Goal: Task Accomplishment & Management: Complete application form

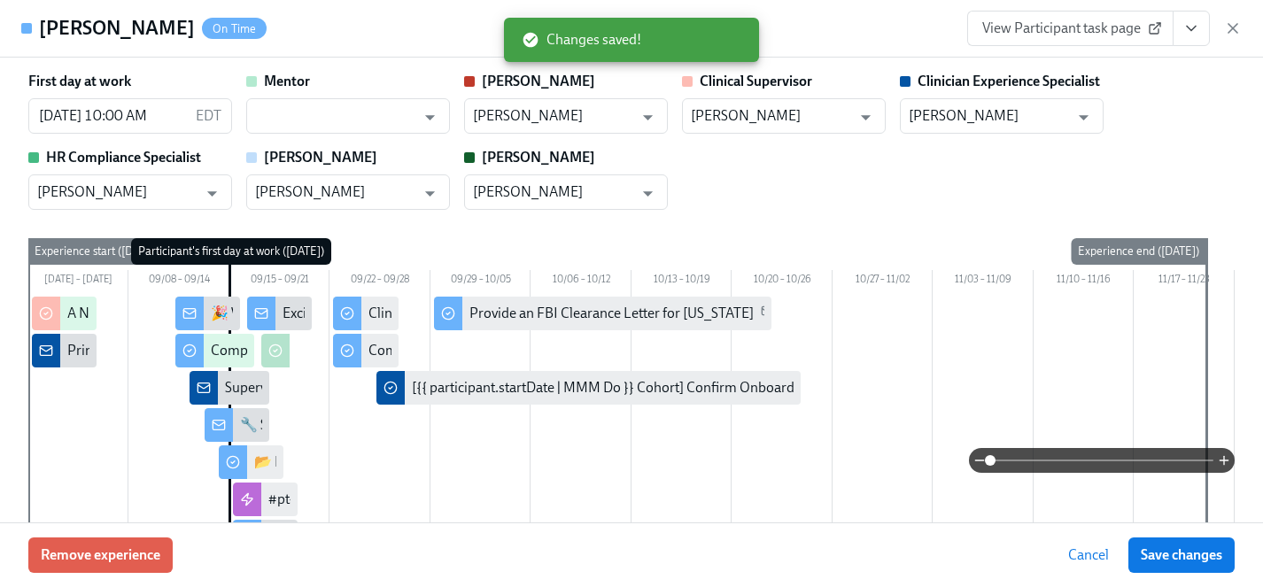
scroll to position [3333, 0]
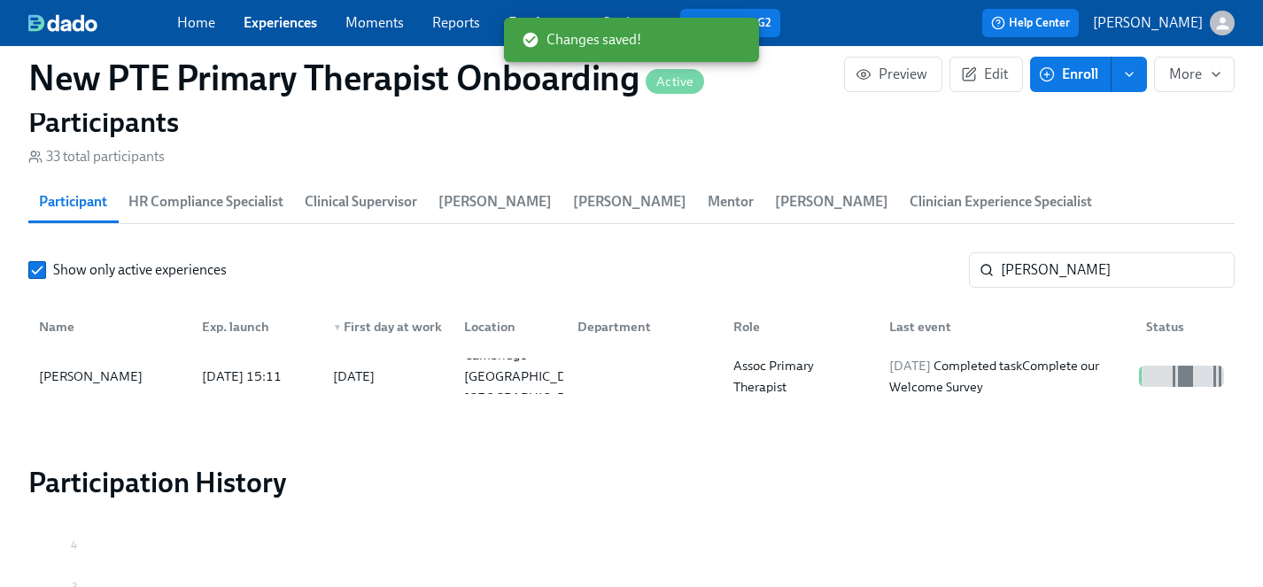
scroll to position [1664, 0]
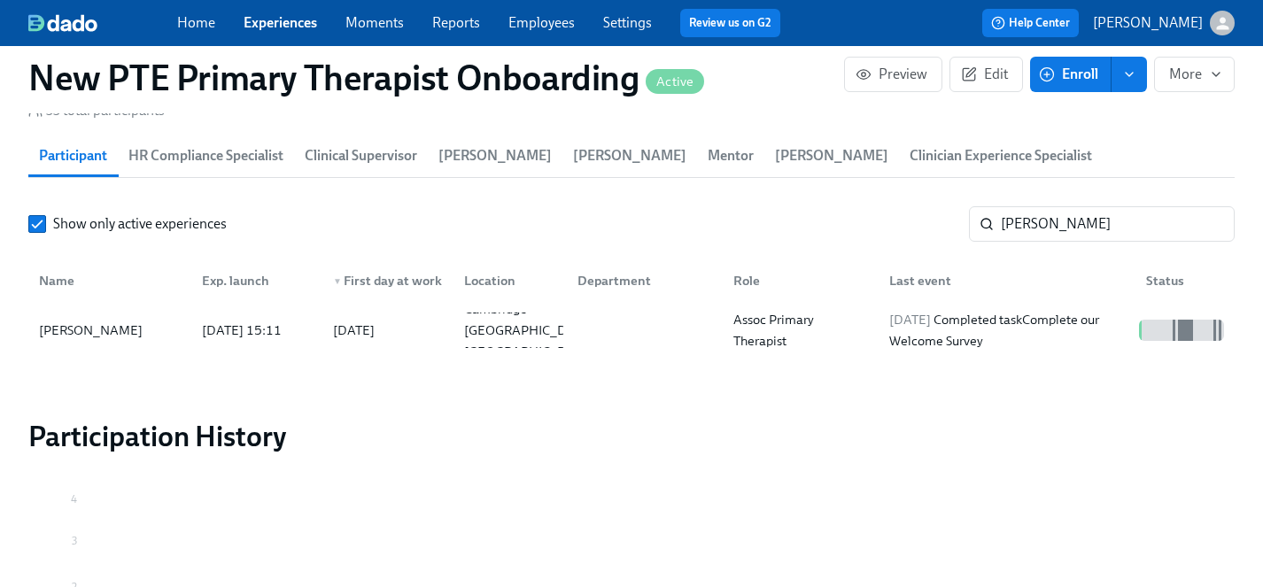
click at [257, 19] on link "Experiences" at bounding box center [279, 22] width 73 height 17
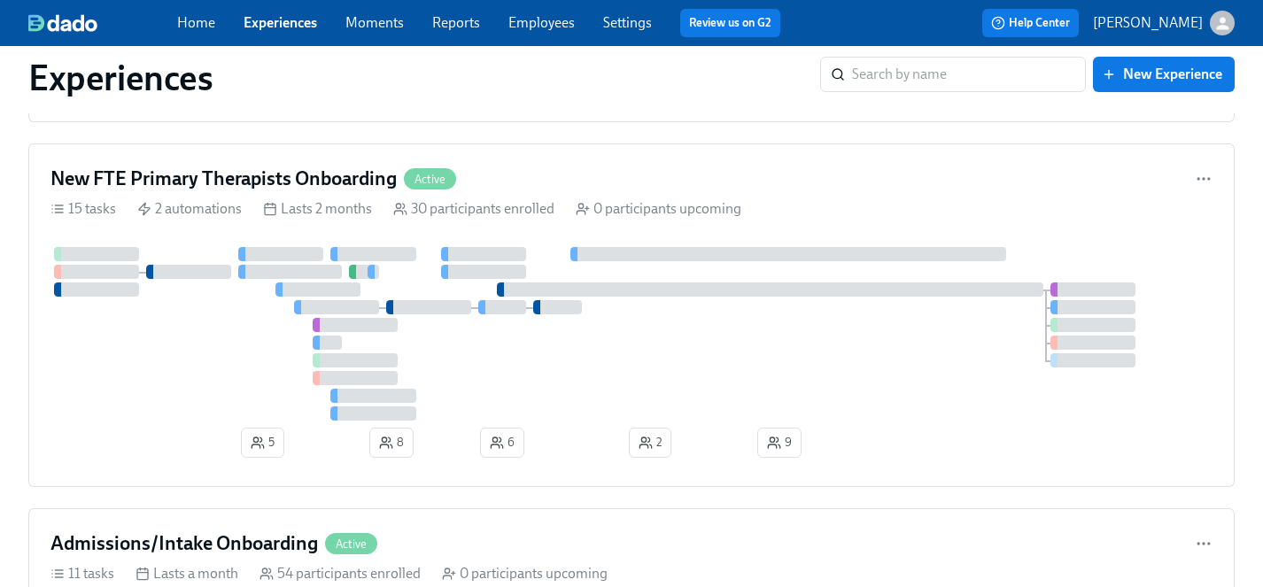
scroll to position [3499, 0]
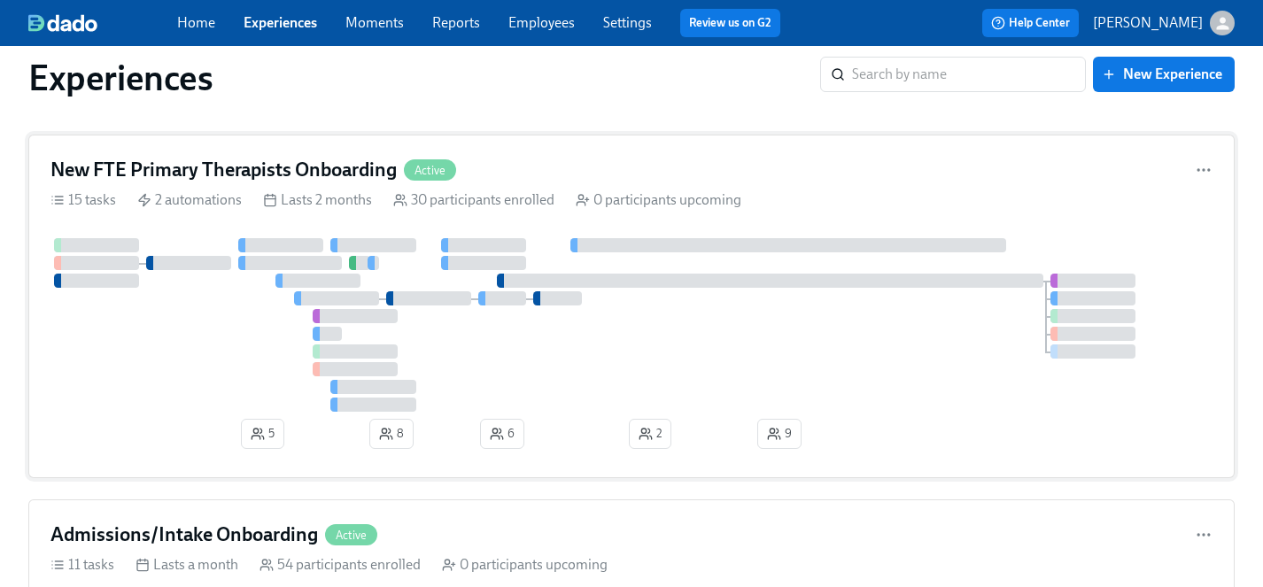
click at [631, 360] on div at bounding box center [631, 325] width 1162 height 174
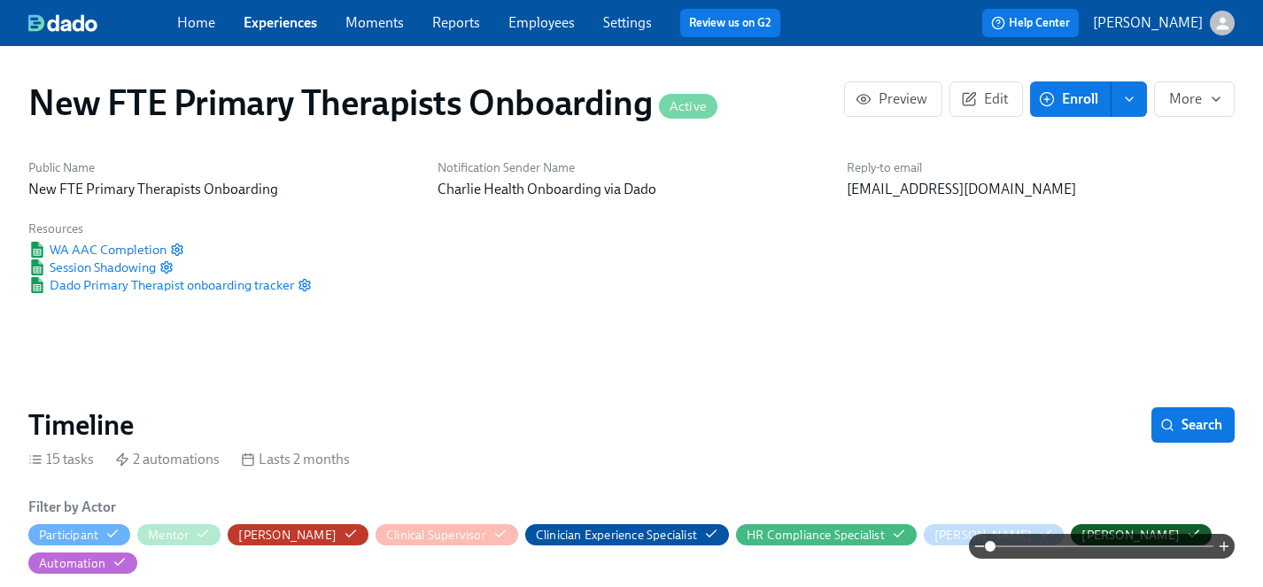
click at [1067, 109] on button "Enroll" at bounding box center [1070, 98] width 81 height 35
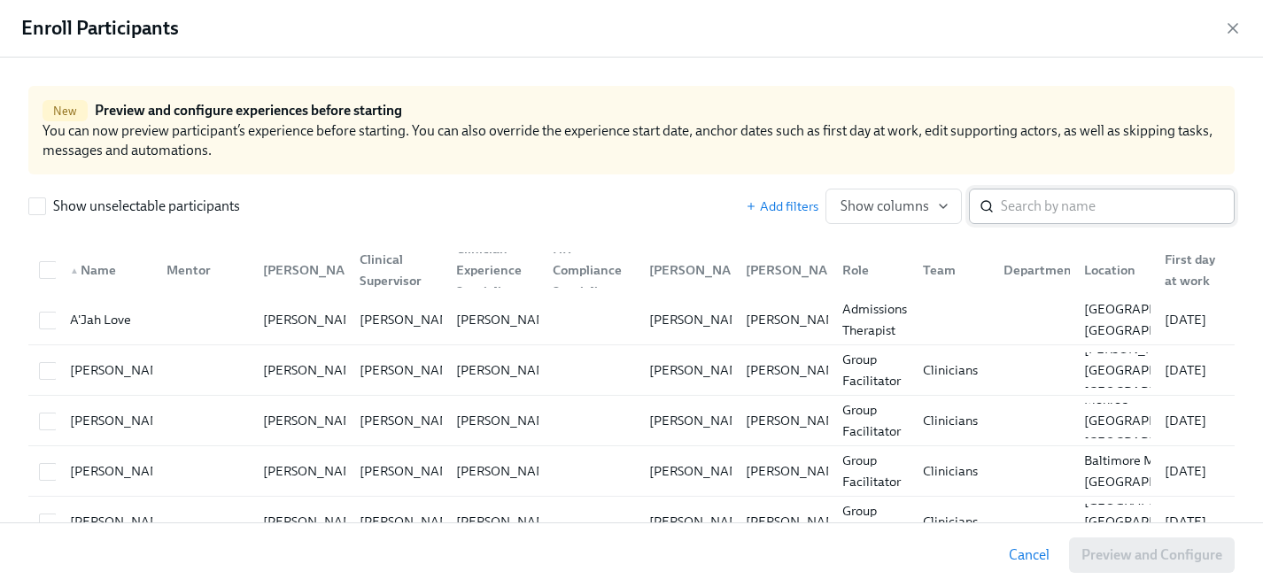
click at [1057, 217] on input "search" at bounding box center [1117, 206] width 234 height 35
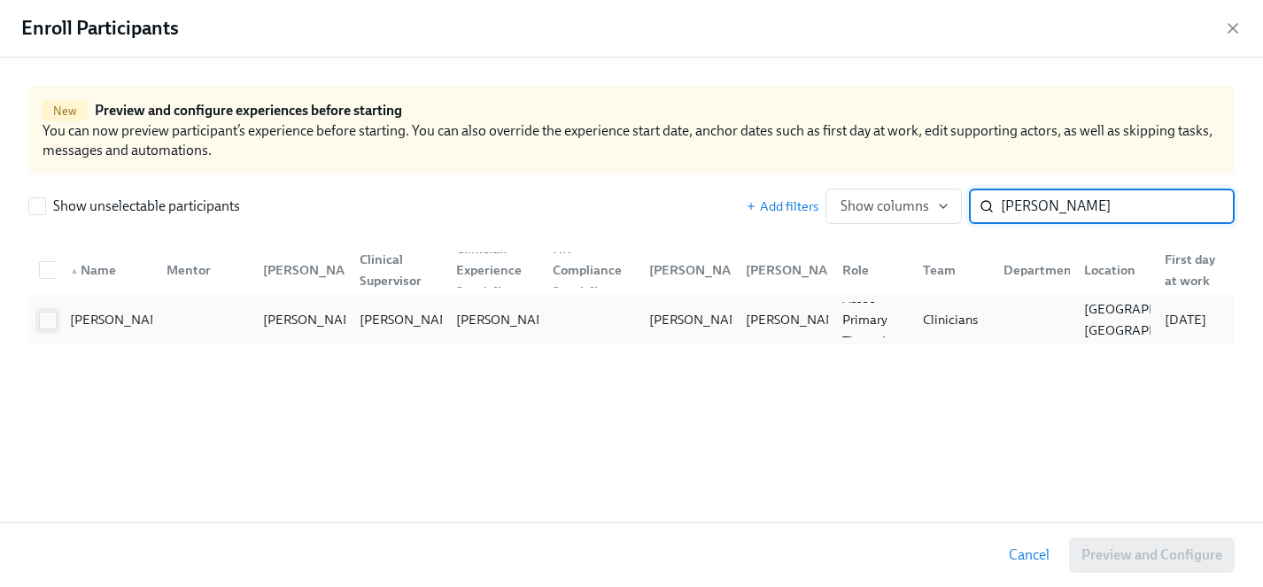
type input "brittany johnson"
click at [50, 317] on input "checkbox" at bounding box center [48, 321] width 16 height 16
checkbox input "true"
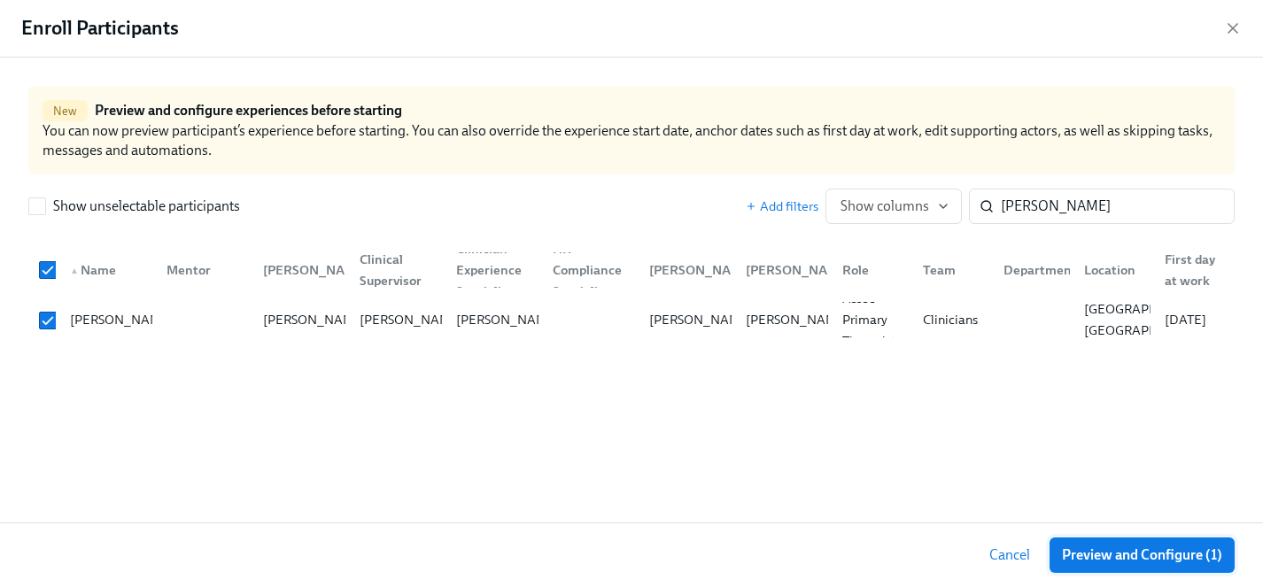
click at [1145, 552] on span "Preview and Configure (1)" at bounding box center [1142, 555] width 160 height 18
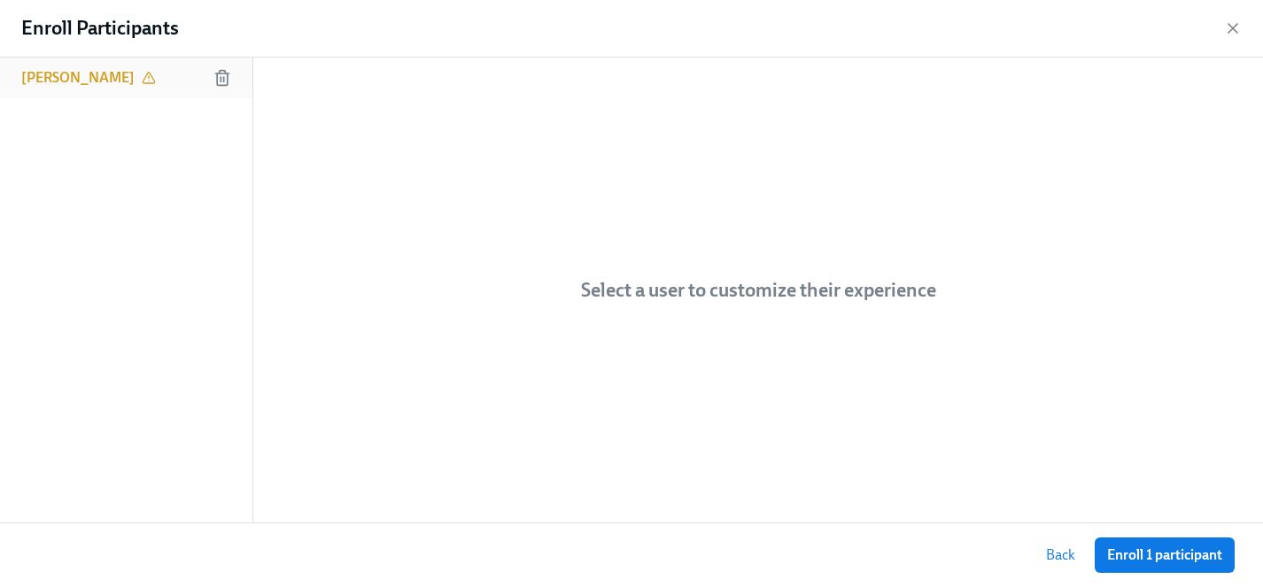
click at [76, 62] on div "Brittany Johnson" at bounding box center [126, 78] width 252 height 41
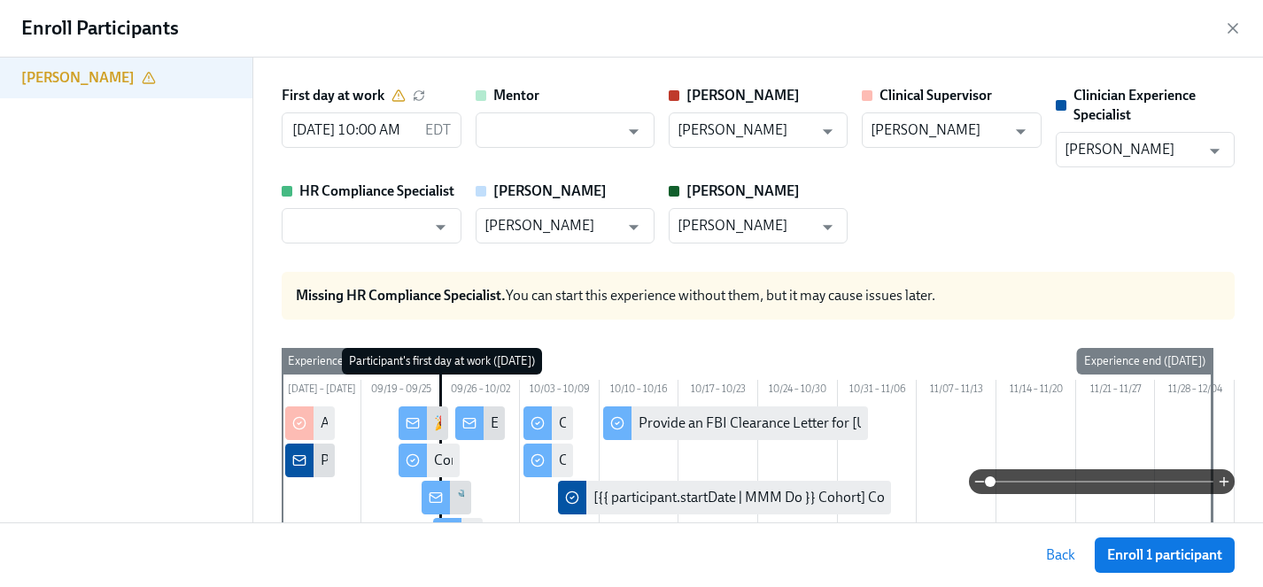
click at [1076, 559] on button "Back" at bounding box center [1060, 554] width 54 height 35
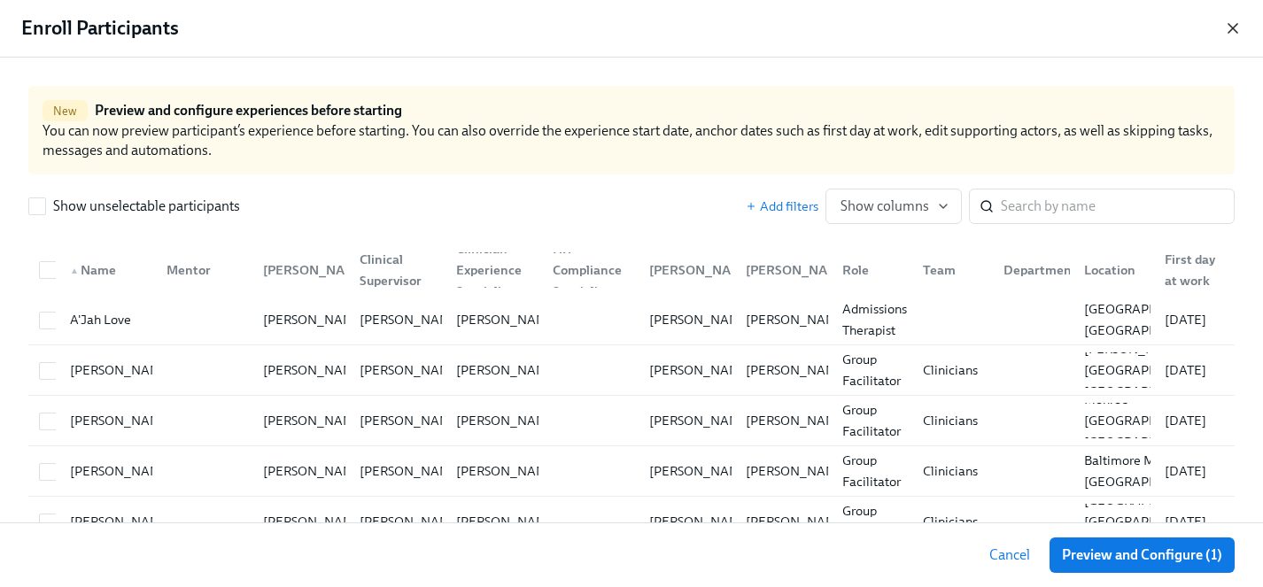
click at [1237, 27] on icon "button" at bounding box center [1233, 28] width 18 height 18
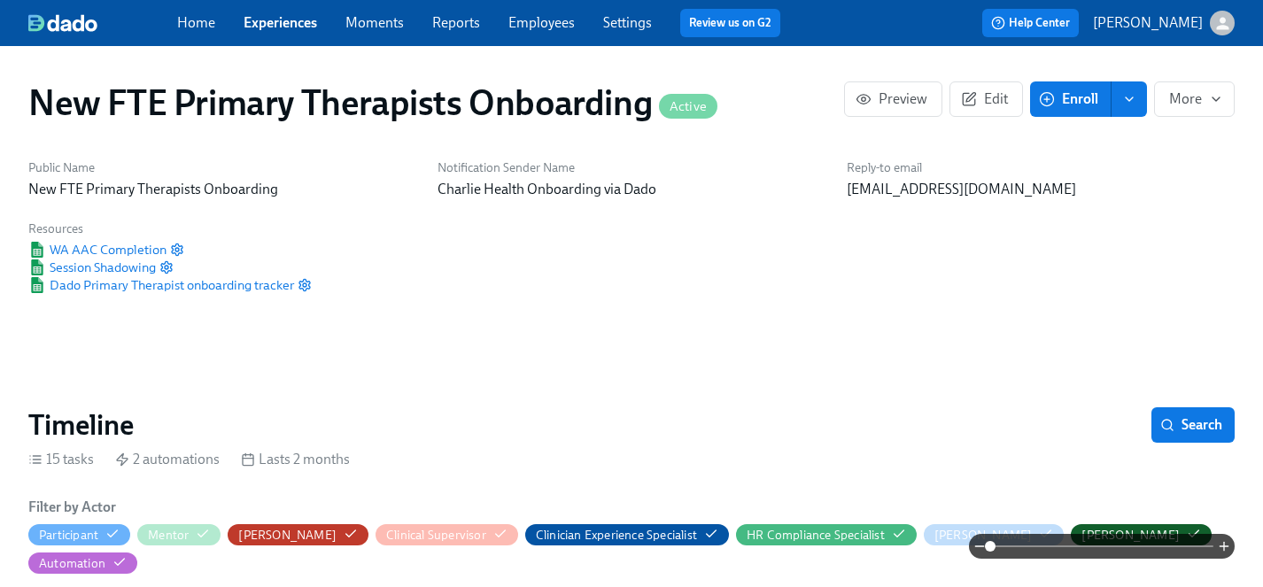
click at [531, 24] on link "Employees" at bounding box center [541, 22] width 66 height 17
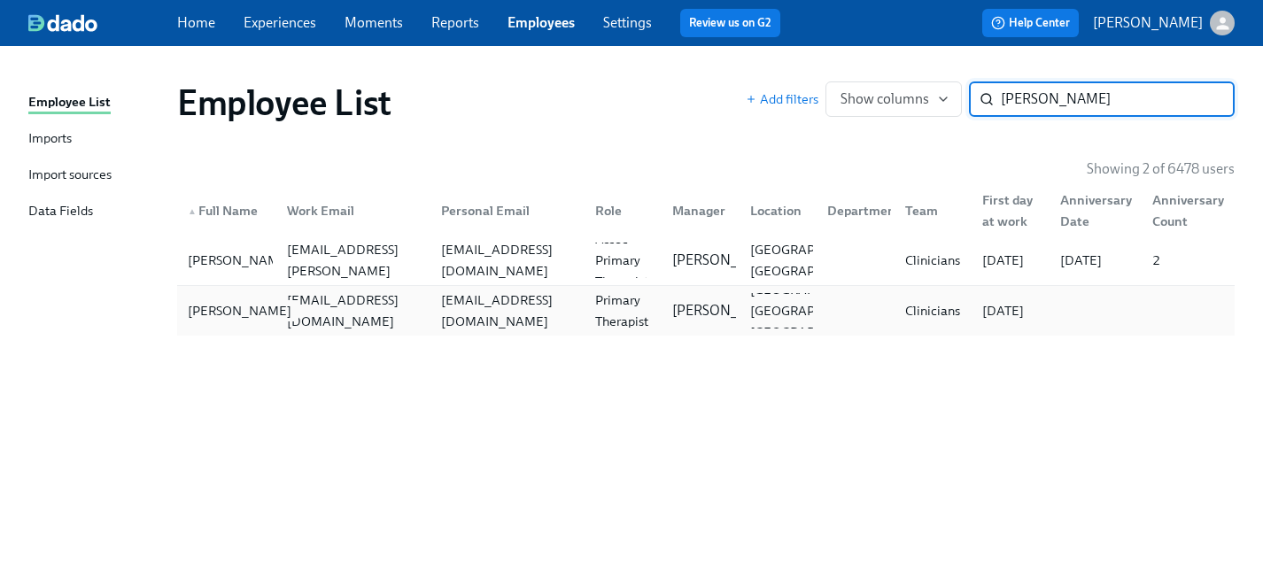
type input "brittany johnson"
click at [215, 319] on div "Brittany Johnson" at bounding box center [240, 310] width 118 height 21
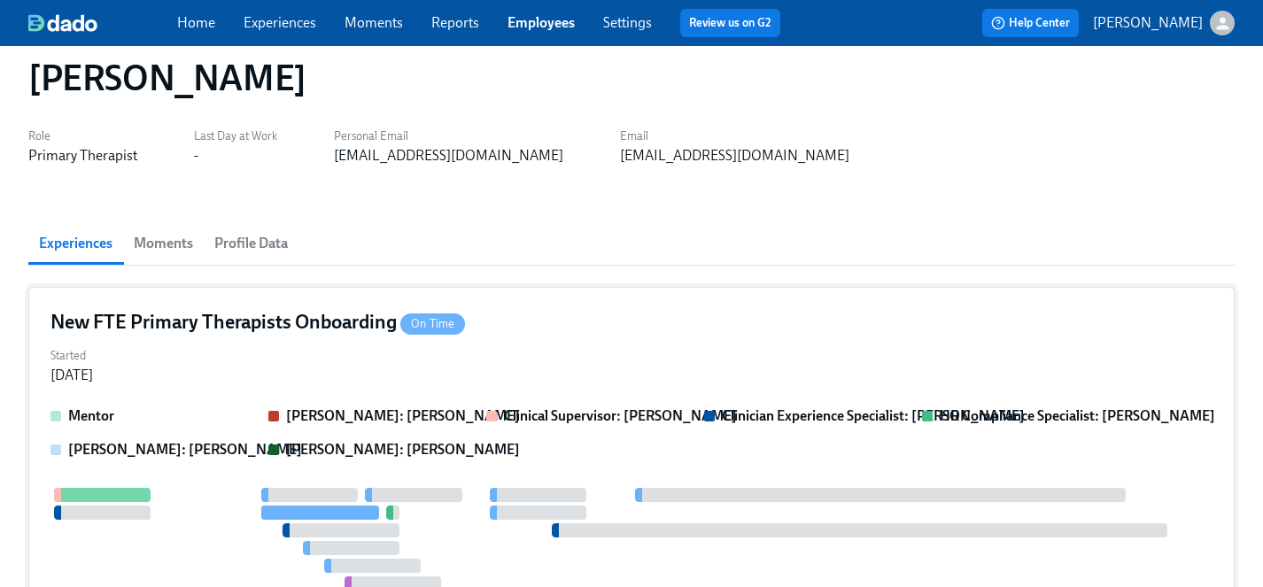
scroll to position [35, 0]
click at [220, 390] on div "New FTE Primary Therapists Onboarding On Time Started Sep 12, 2025 Mentor Clari…" at bounding box center [631, 508] width 1206 height 441
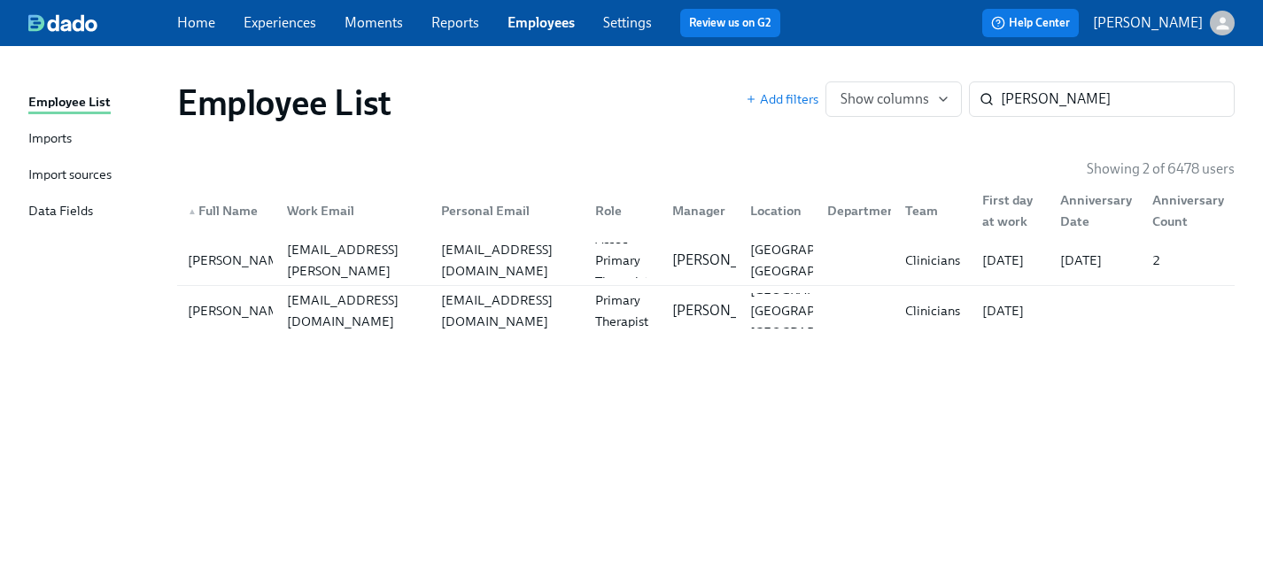
click at [283, 24] on link "Experiences" at bounding box center [279, 22] width 73 height 17
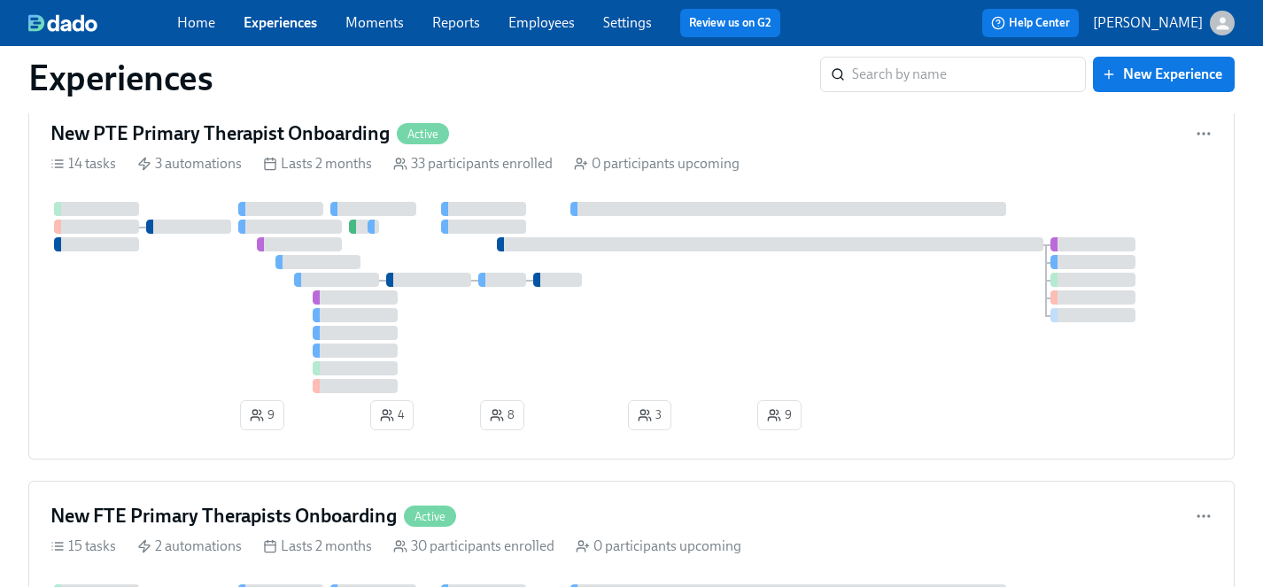
scroll to position [3157, 0]
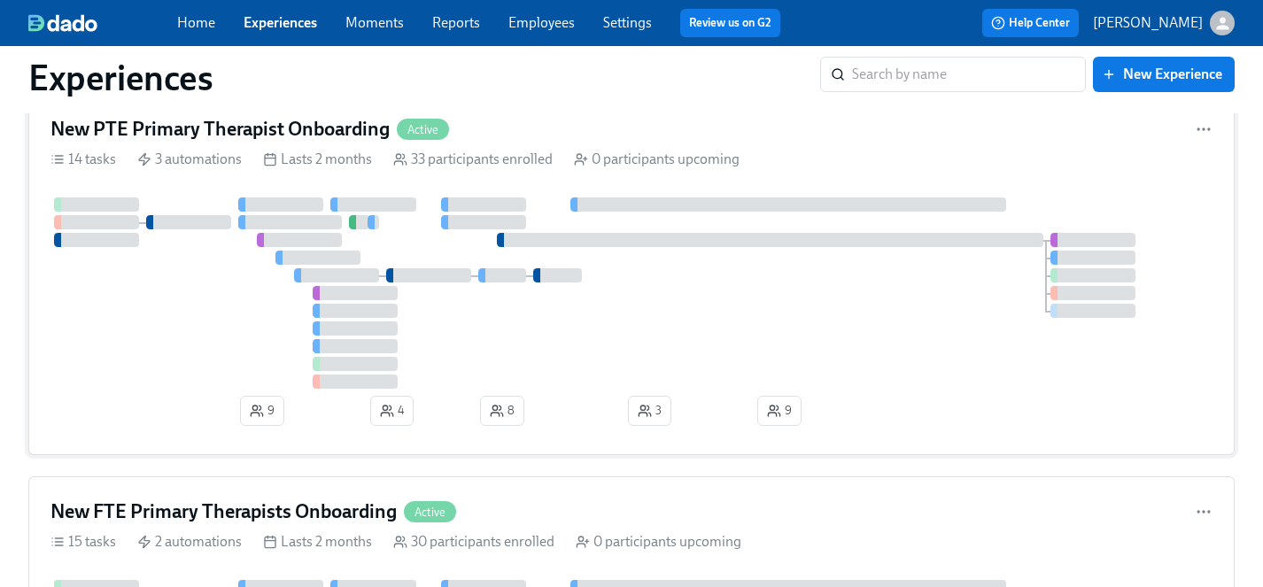
click at [230, 331] on div at bounding box center [631, 292] width 1162 height 191
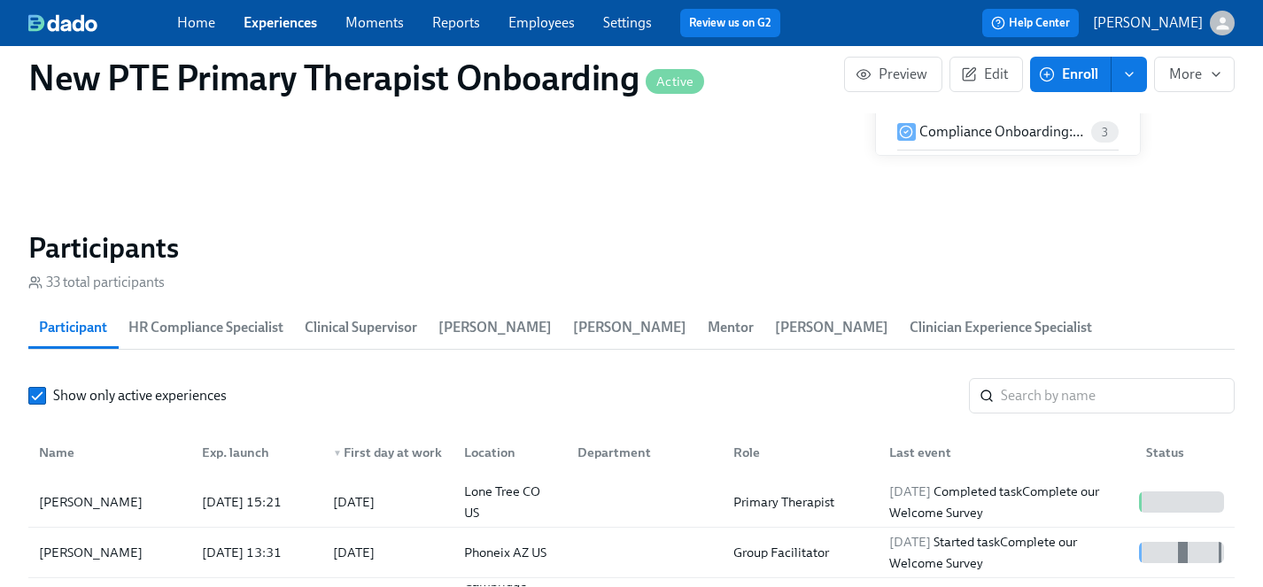
scroll to position [1549, 0]
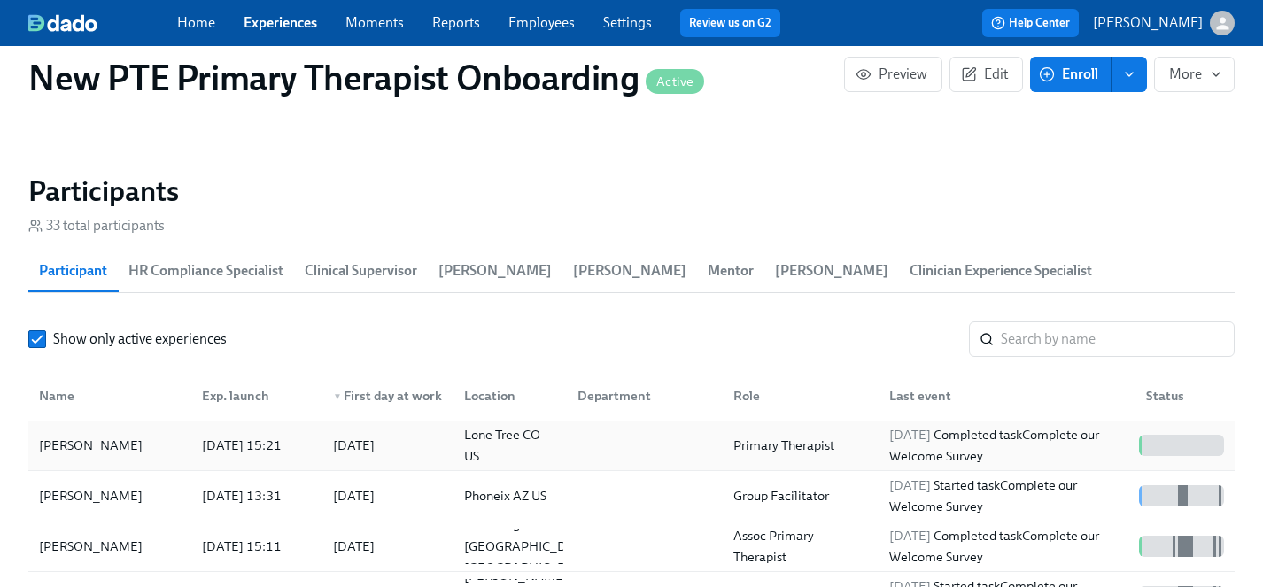
click at [67, 435] on div "Nicole Spisak" at bounding box center [91, 445] width 118 height 21
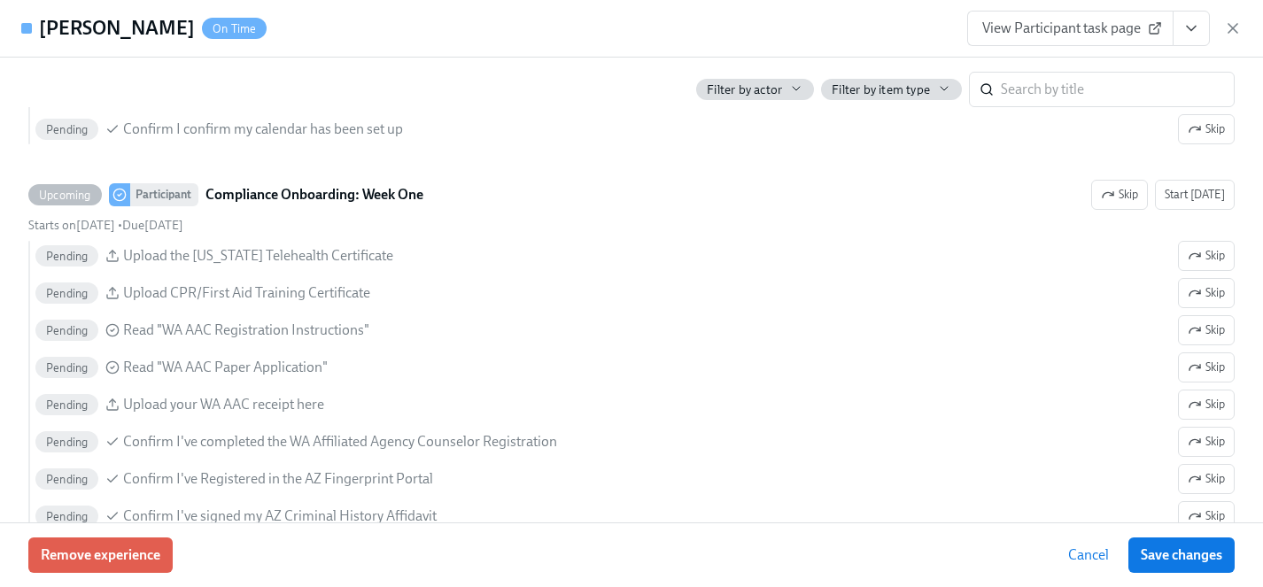
scroll to position [2251, 0]
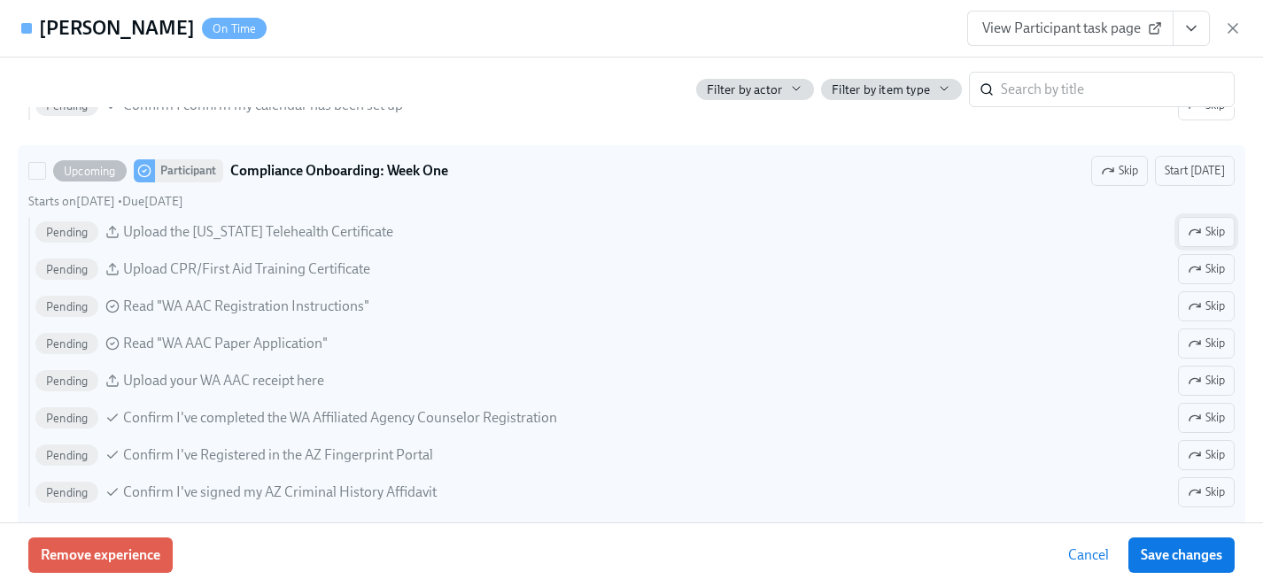
click at [1206, 223] on span "Skip" at bounding box center [1205, 232] width 37 height 18
click at [1204, 313] on span "Skip" at bounding box center [1205, 306] width 37 height 18
click at [1204, 339] on span "Skip" at bounding box center [1205, 344] width 37 height 18
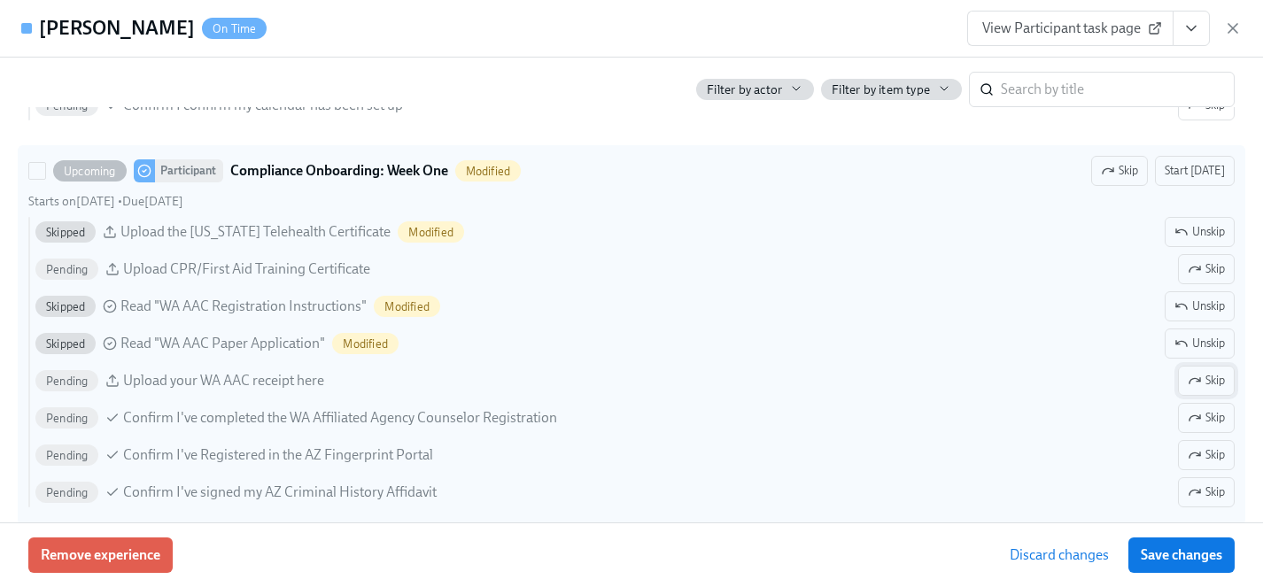
click at [1204, 380] on span "Skip" at bounding box center [1205, 381] width 37 height 18
click at [1202, 413] on span "Skip" at bounding box center [1205, 418] width 37 height 18
click at [1202, 460] on span "Skip" at bounding box center [1205, 455] width 37 height 18
click at [1202, 484] on span "Skip" at bounding box center [1205, 492] width 37 height 18
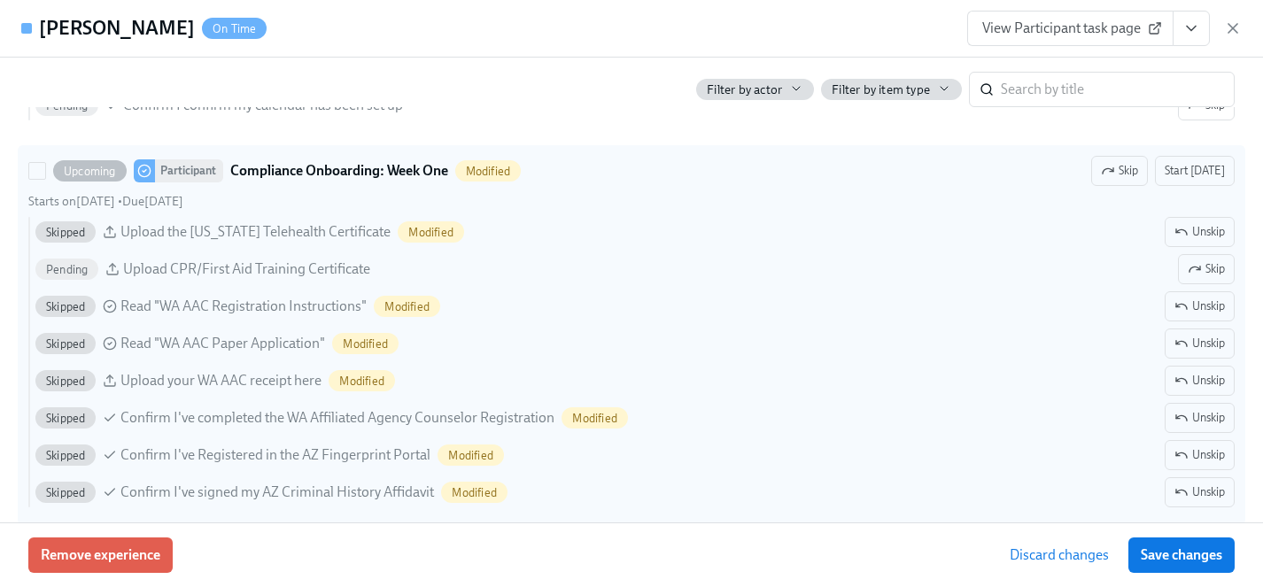
scroll to position [2293, 0]
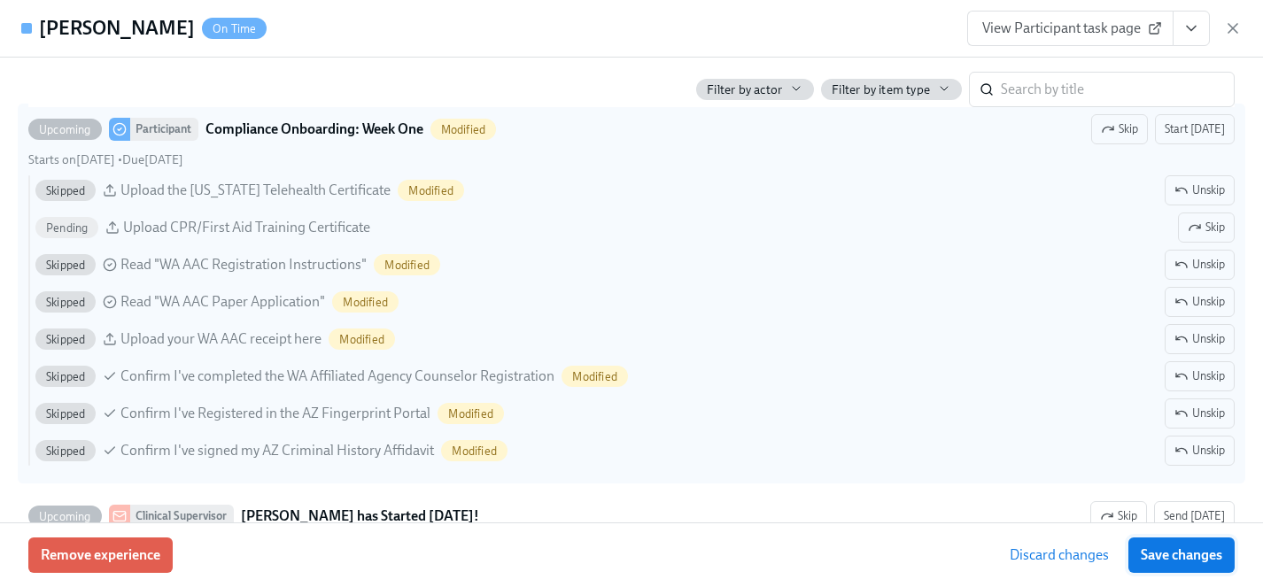
click at [1191, 549] on span "Save changes" at bounding box center [1180, 555] width 81 height 18
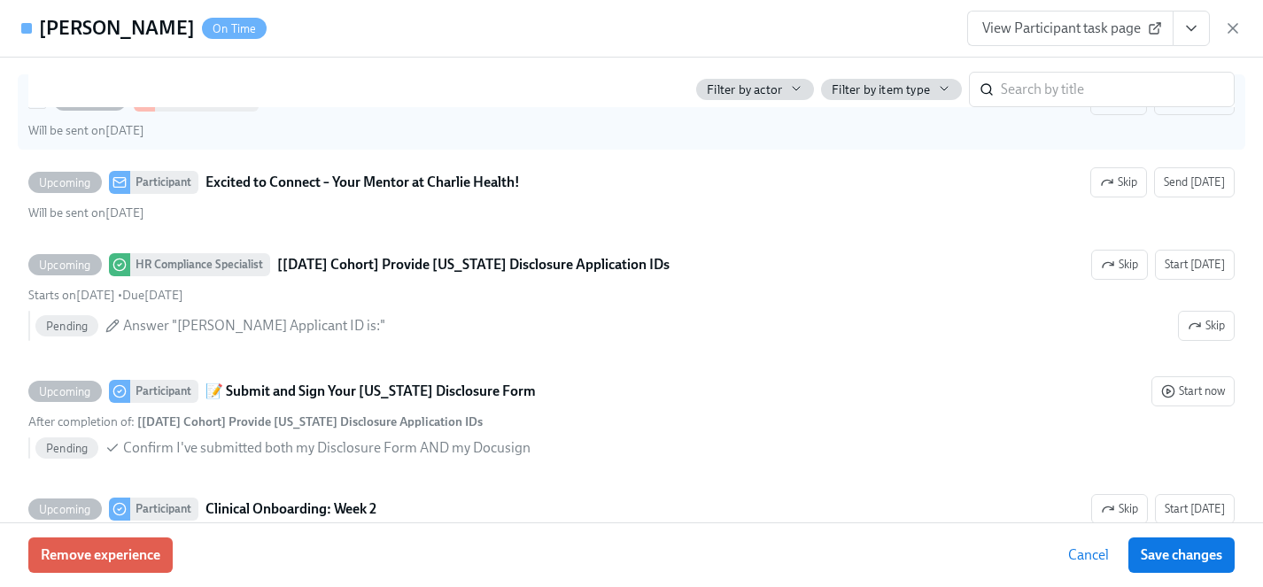
scroll to position [2730, 0]
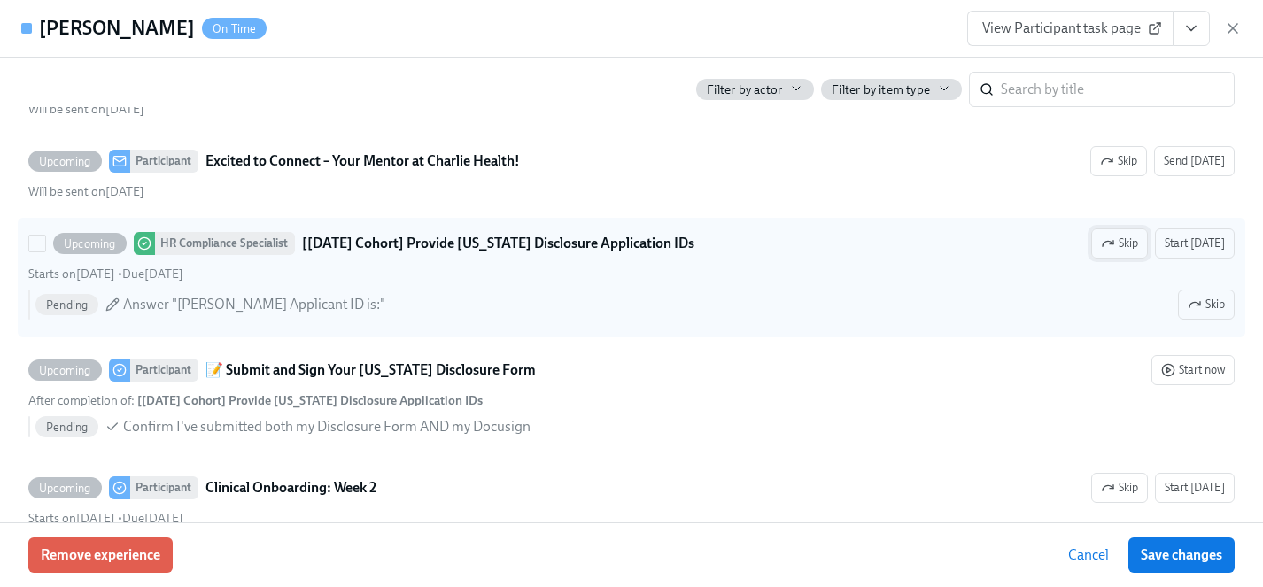
click at [1113, 242] on icon "button" at bounding box center [1107, 243] width 11 height 5
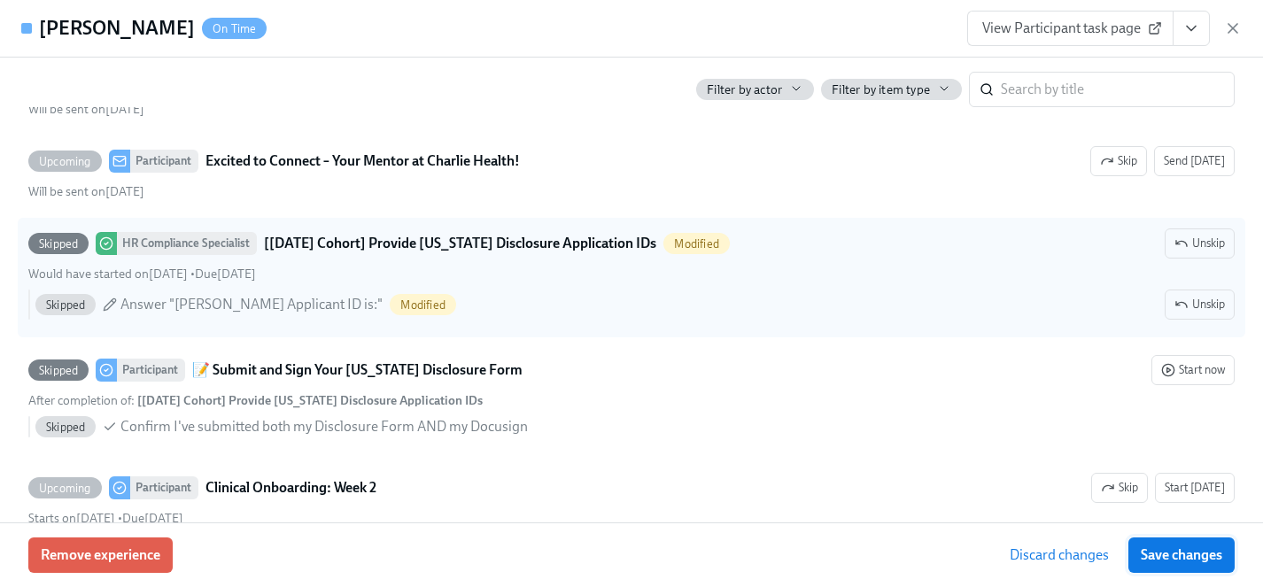
click at [1201, 560] on span "Save changes" at bounding box center [1180, 555] width 81 height 18
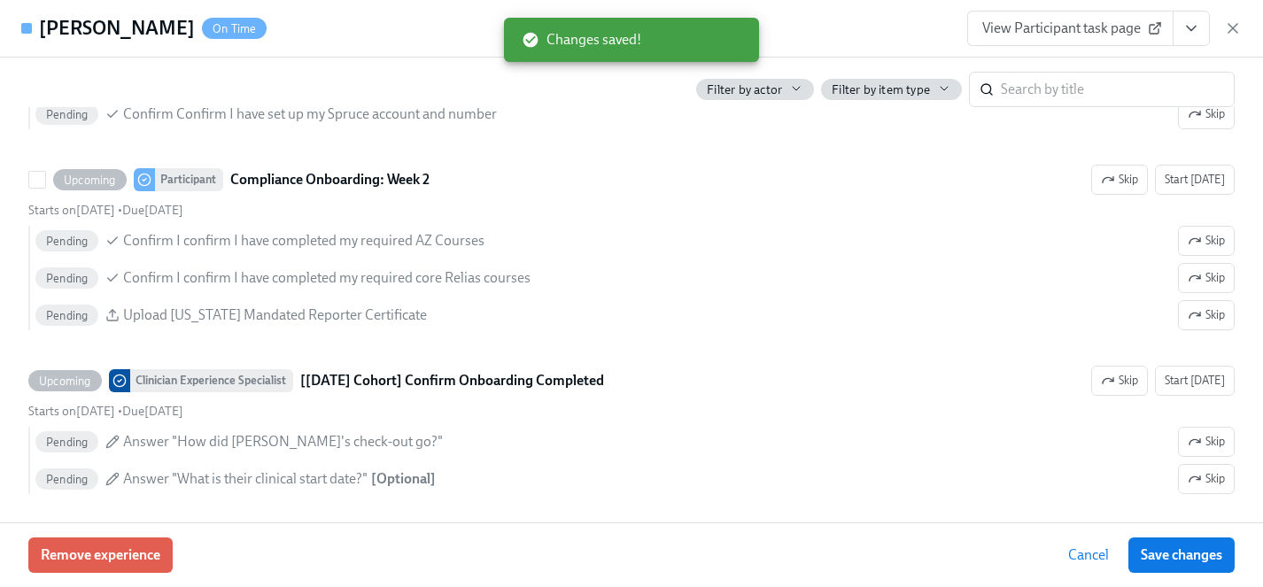
scroll to position [3425, 0]
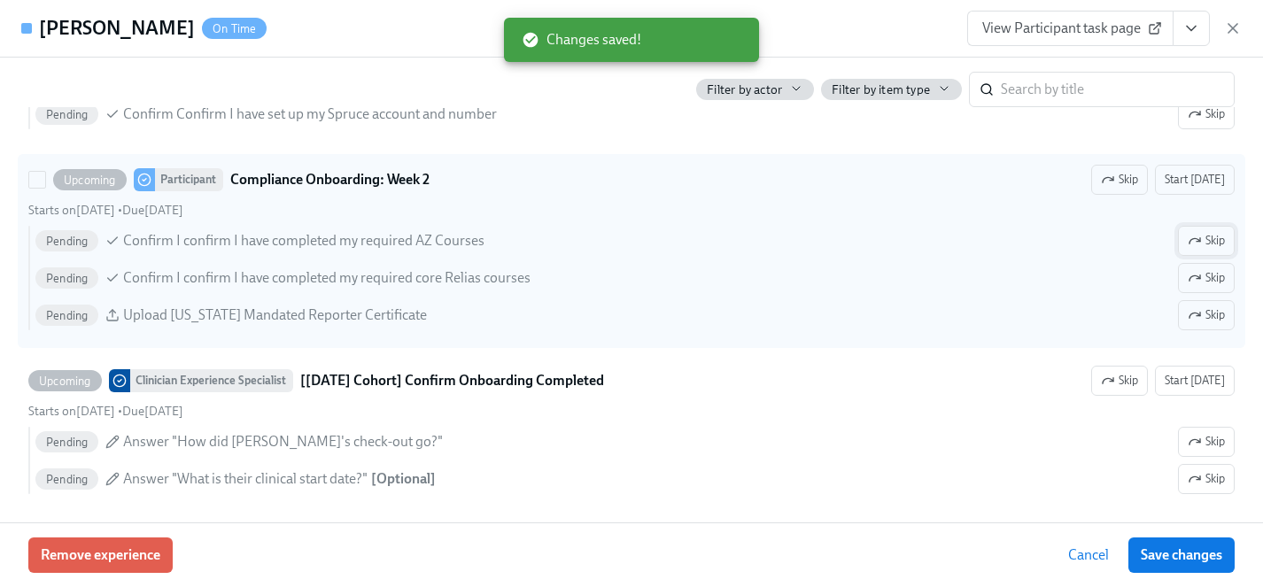
click at [1201, 239] on span "Skip" at bounding box center [1205, 241] width 37 height 18
click at [1199, 314] on icon "button" at bounding box center [1198, 315] width 4 height 4
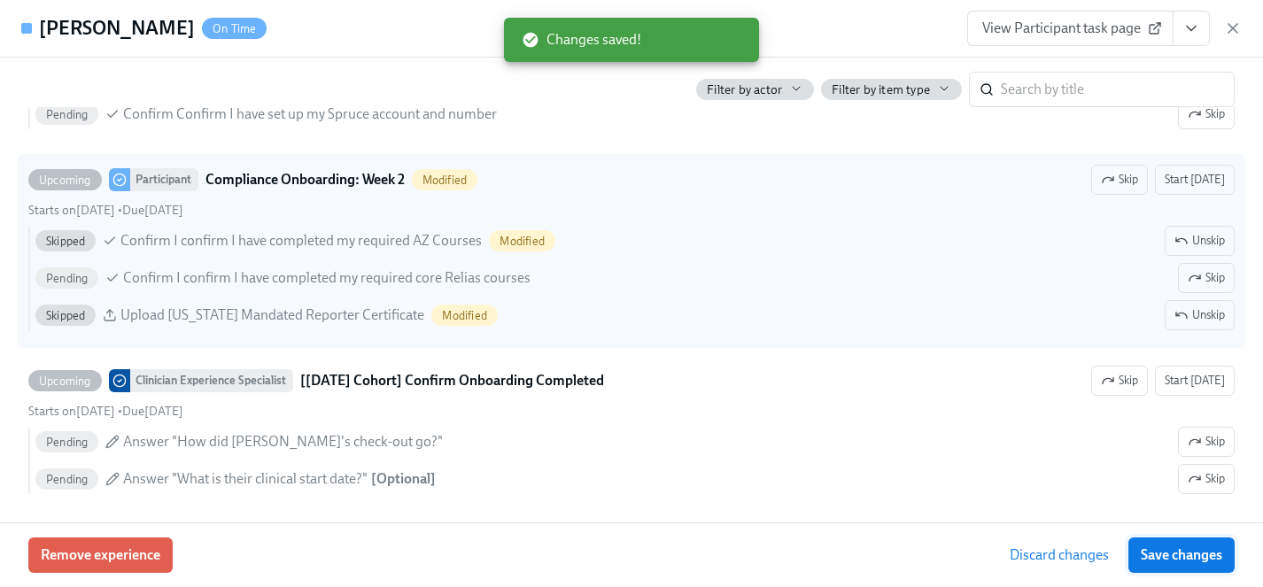
click at [1186, 558] on span "Save changes" at bounding box center [1180, 555] width 81 height 18
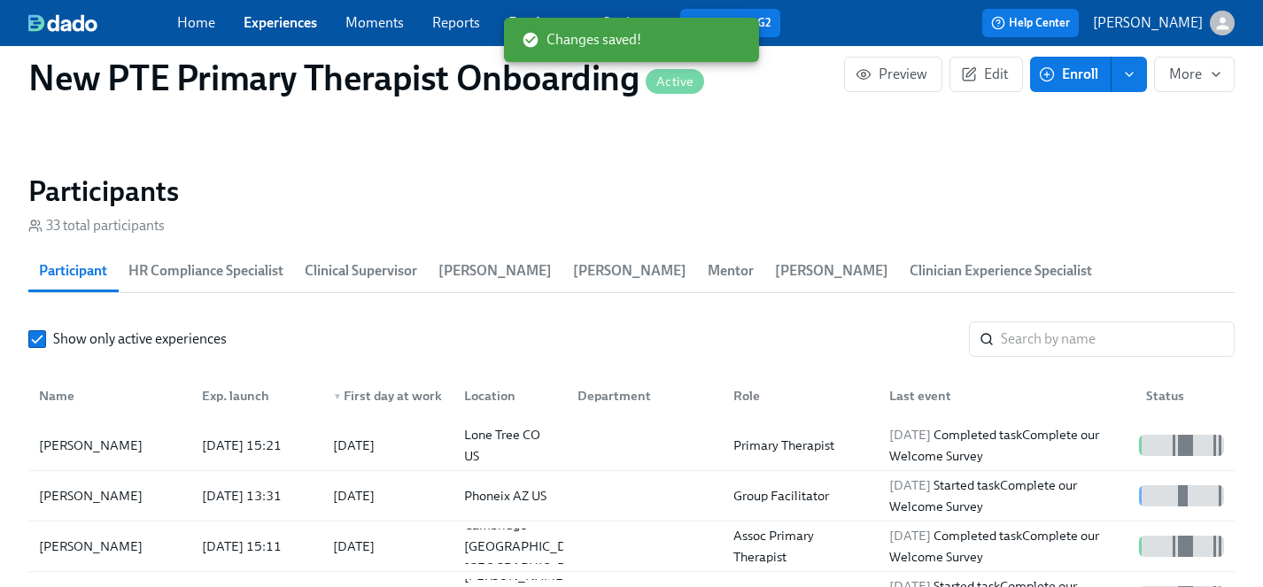
click at [274, 20] on link "Experiences" at bounding box center [279, 22] width 73 height 17
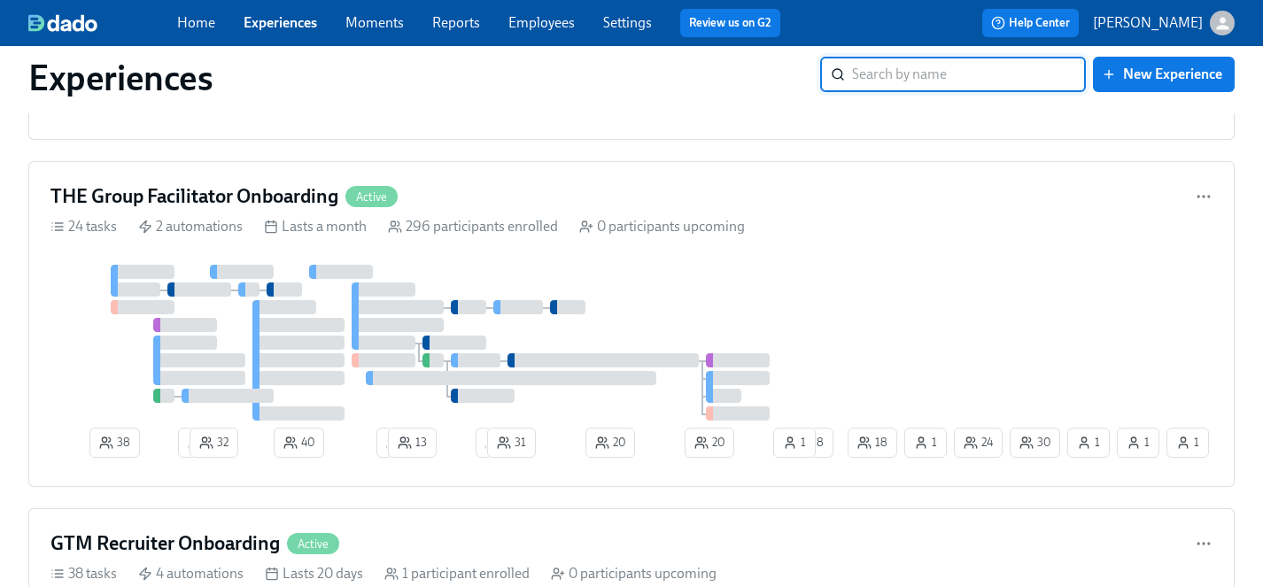
scroll to position [2127, 0]
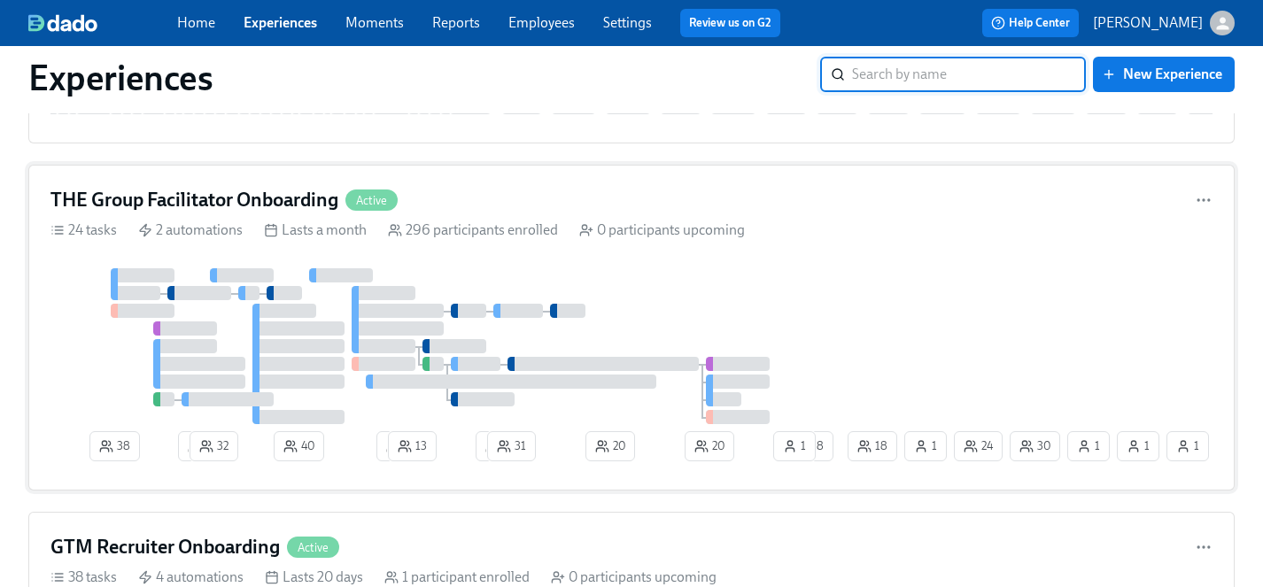
click at [748, 314] on div at bounding box center [446, 346] width 793 height 156
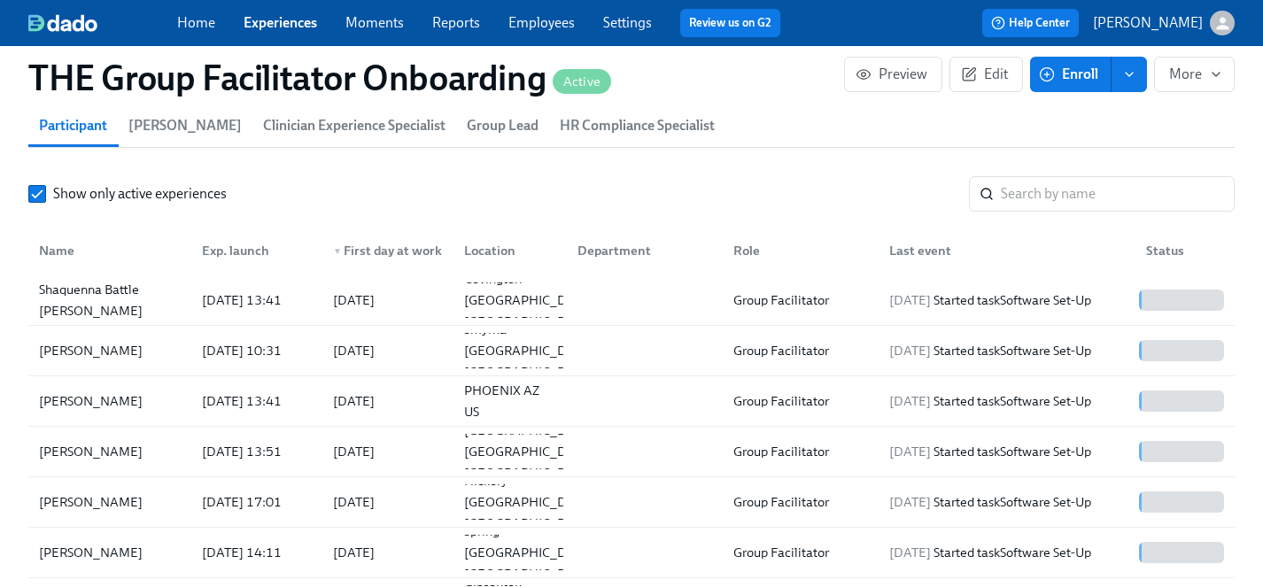
scroll to position [1645, 0]
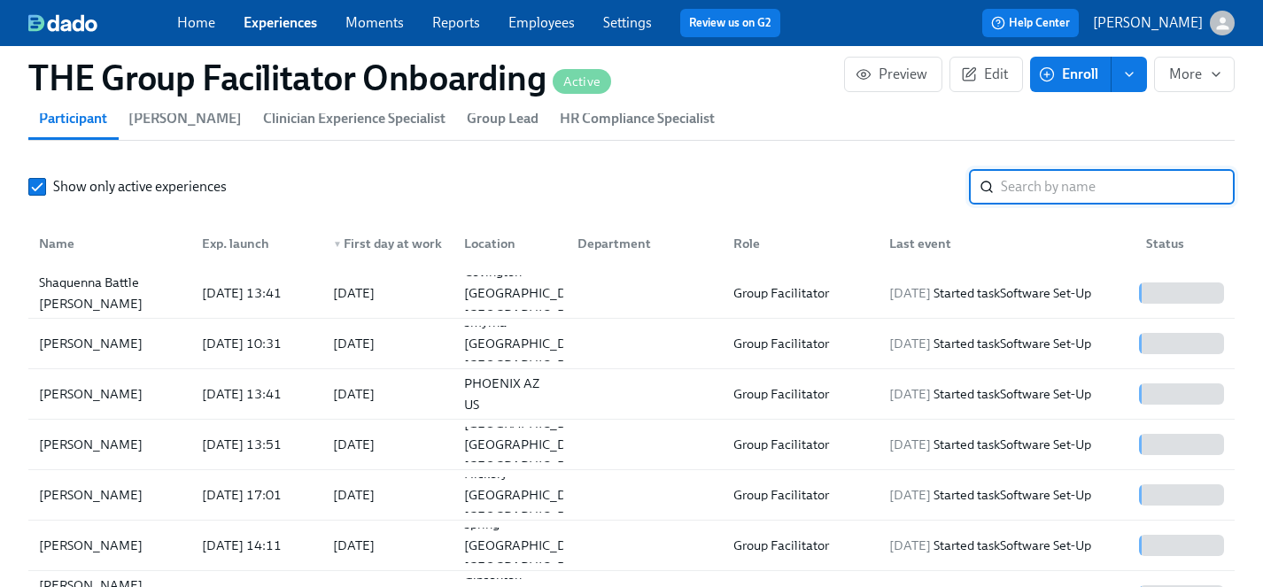
click at [1083, 185] on input "search" at bounding box center [1117, 186] width 234 height 35
type input "tanya"
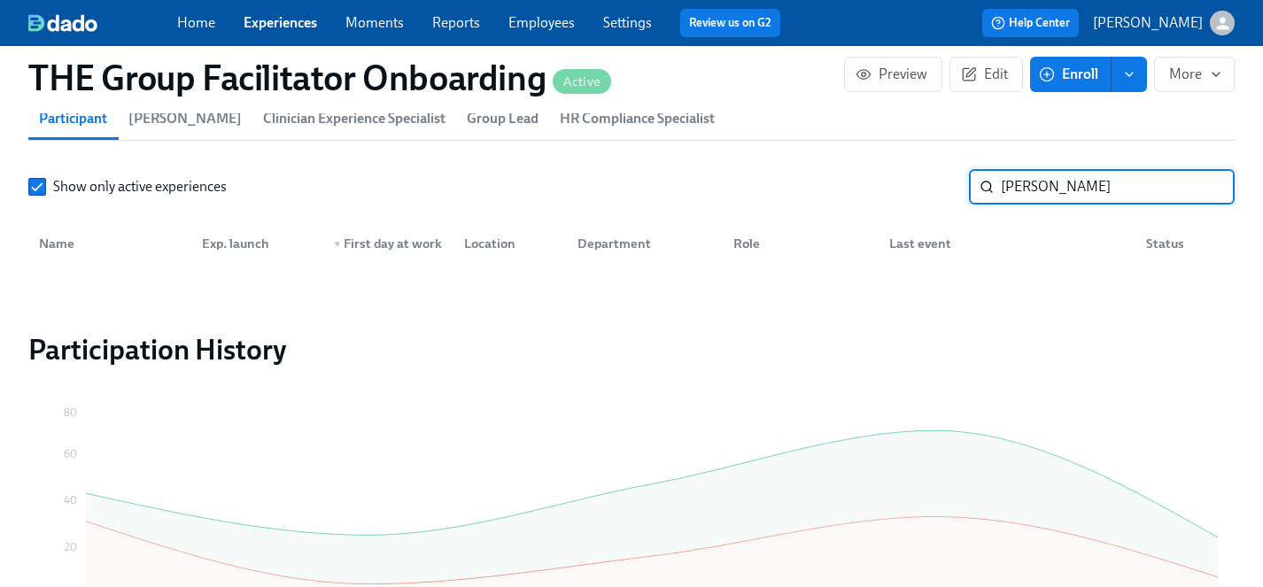
drag, startPoint x: 1062, startPoint y: 185, endPoint x: 945, endPoint y: 186, distance: 117.8
click at [945, 186] on div "Show only active experiences tanya ​" at bounding box center [631, 186] width 1206 height 35
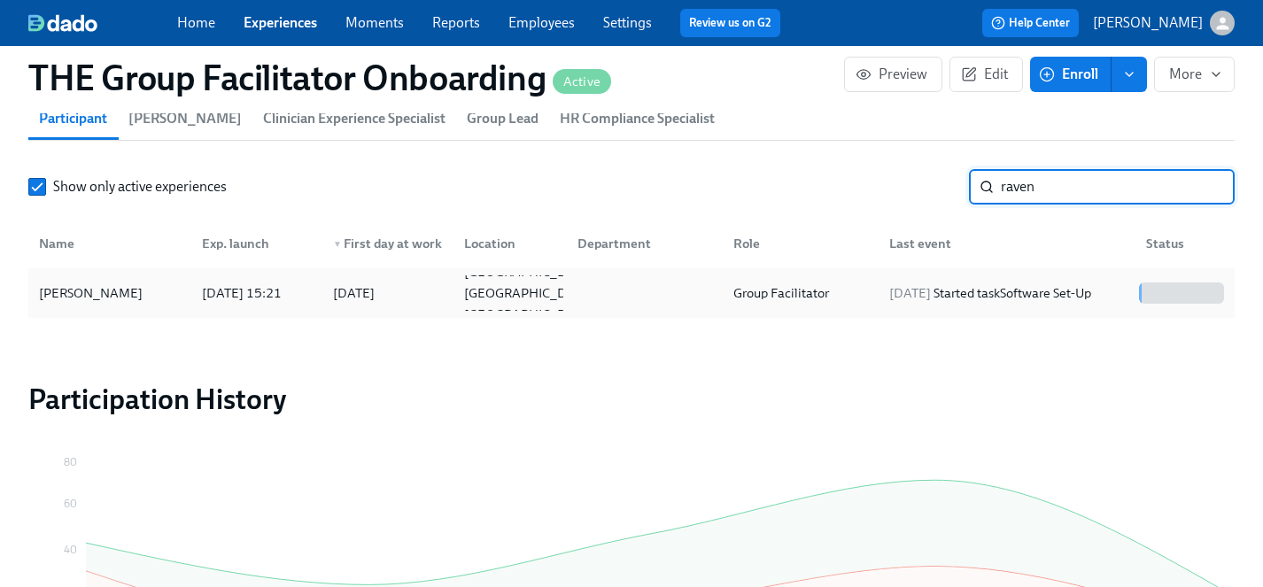
click at [68, 292] on div "Raven Dixon" at bounding box center [91, 292] width 118 height 21
click at [1078, 176] on input "raven" at bounding box center [1117, 186] width 234 height 35
drag, startPoint x: 1078, startPoint y: 185, endPoint x: 856, endPoint y: 182, distance: 222.2
click at [856, 182] on div "Show only active experiences raven ​" at bounding box center [631, 186] width 1206 height 35
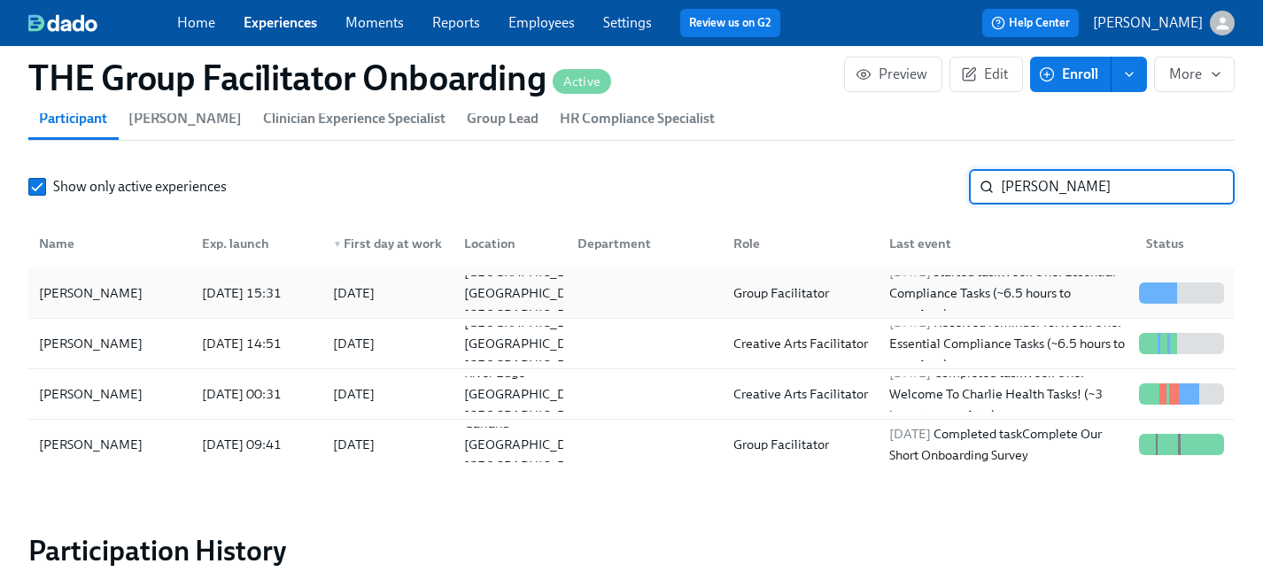
type input "jessica"
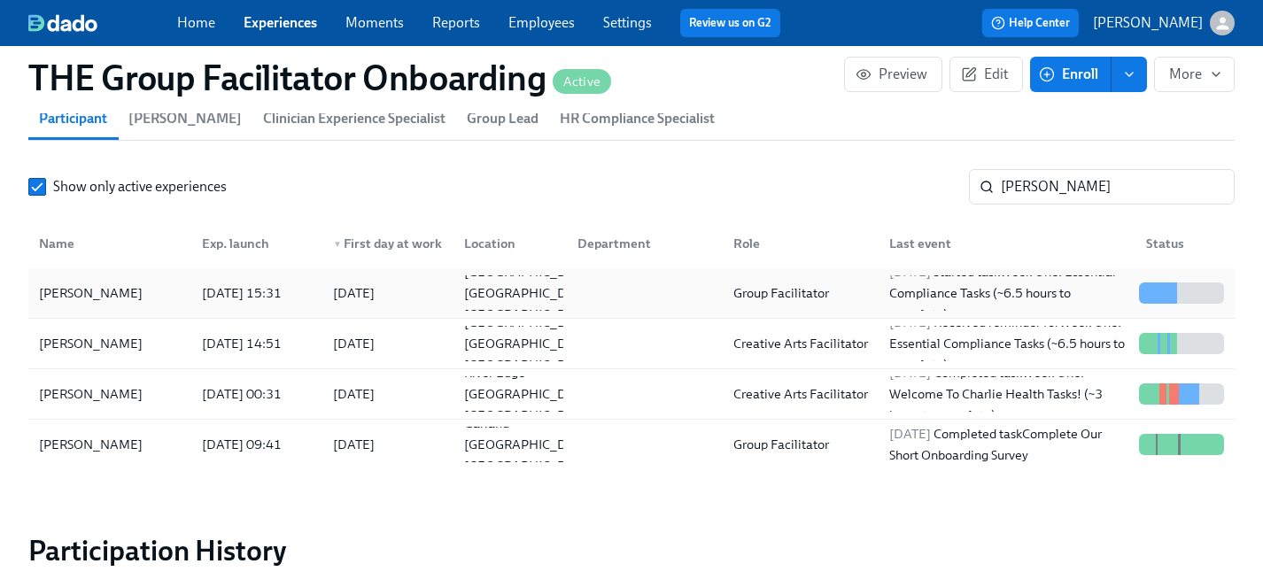
click at [62, 290] on div "Jessica Wise" at bounding box center [91, 292] width 118 height 21
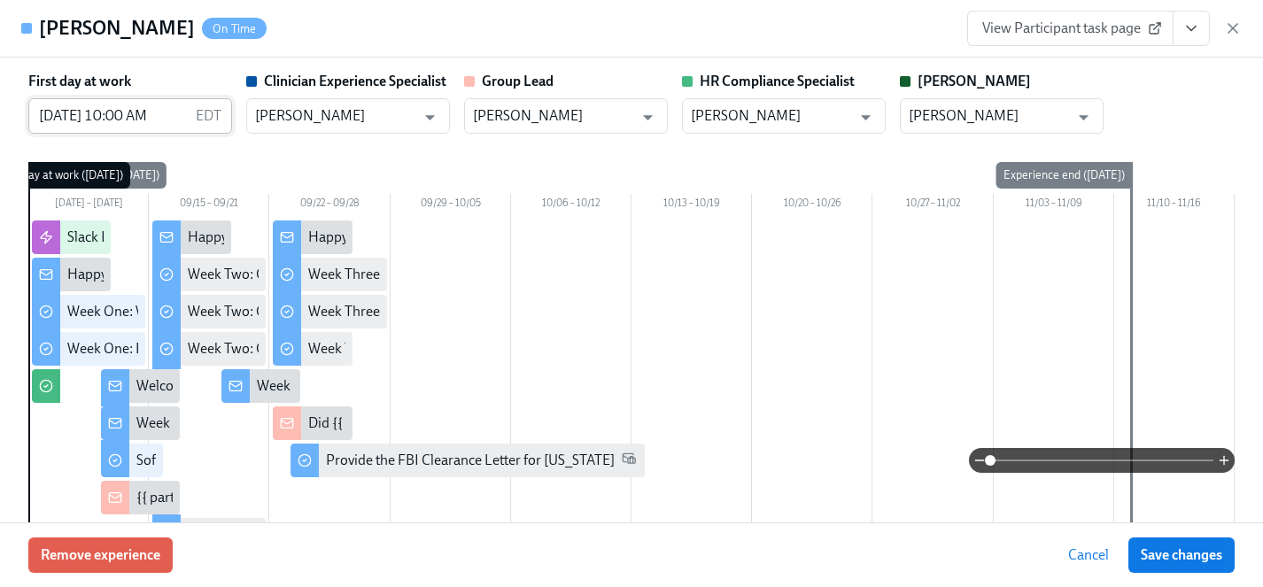
click at [117, 126] on input "09/08/2025 10:00 AM" at bounding box center [108, 115] width 160 height 35
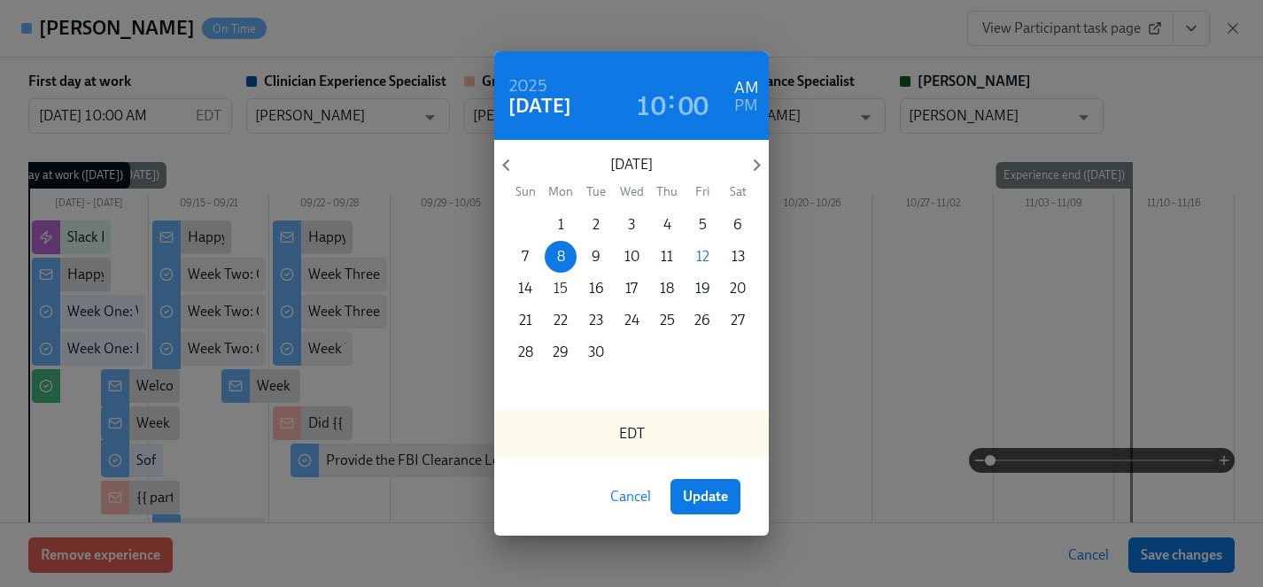
click at [561, 286] on p "15" at bounding box center [560, 288] width 14 height 19
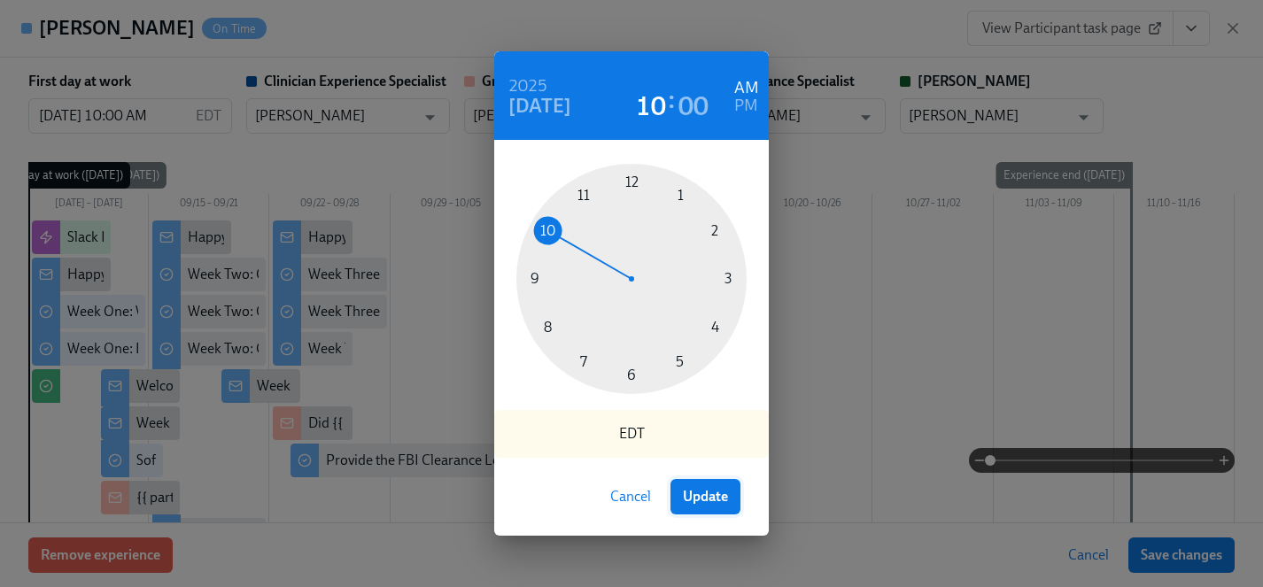
click at [699, 497] on span "Update" at bounding box center [705, 497] width 45 height 18
type input "09/15/2025 10:00 AM"
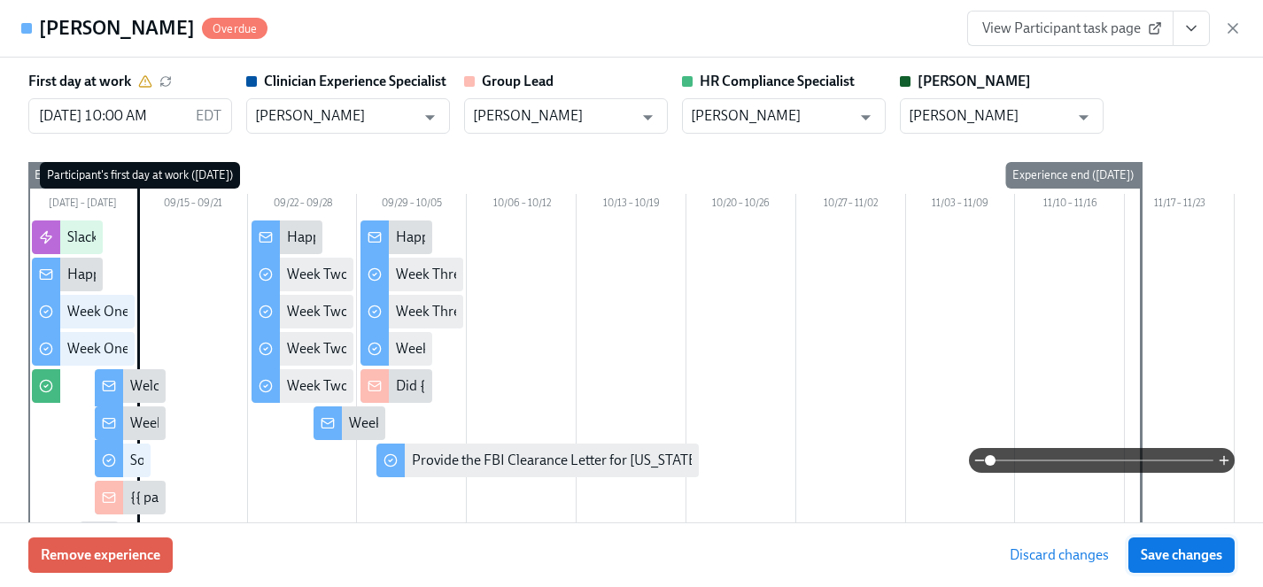
click at [1166, 554] on span "Save changes" at bounding box center [1180, 555] width 81 height 18
type input "09/15/2025 10:00 AM"
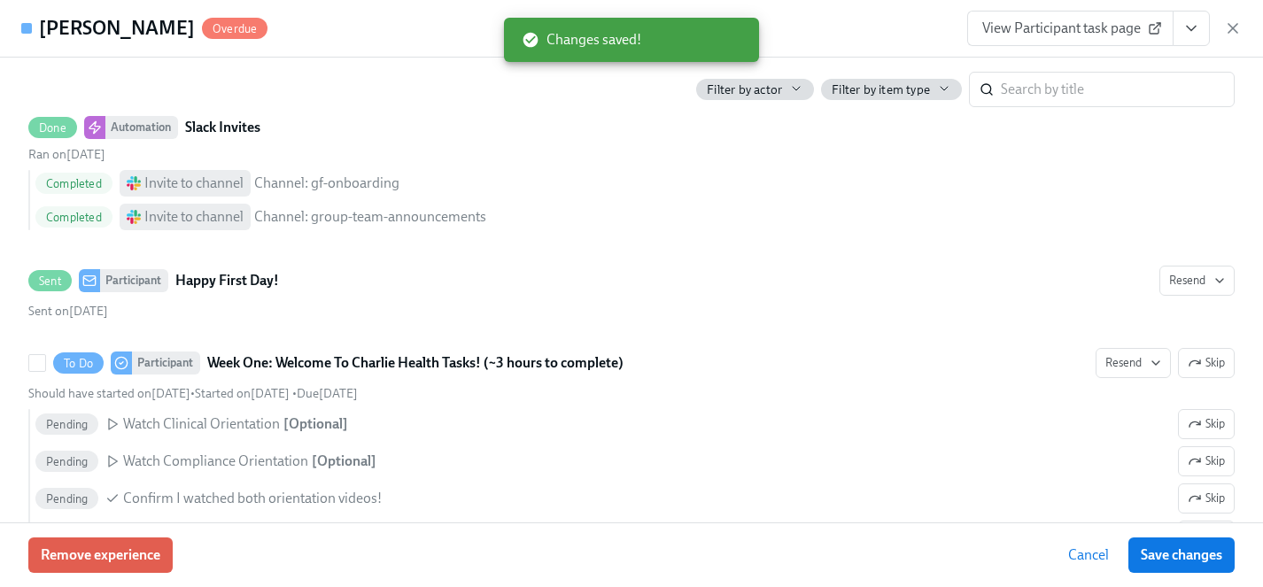
scroll to position [613, 0]
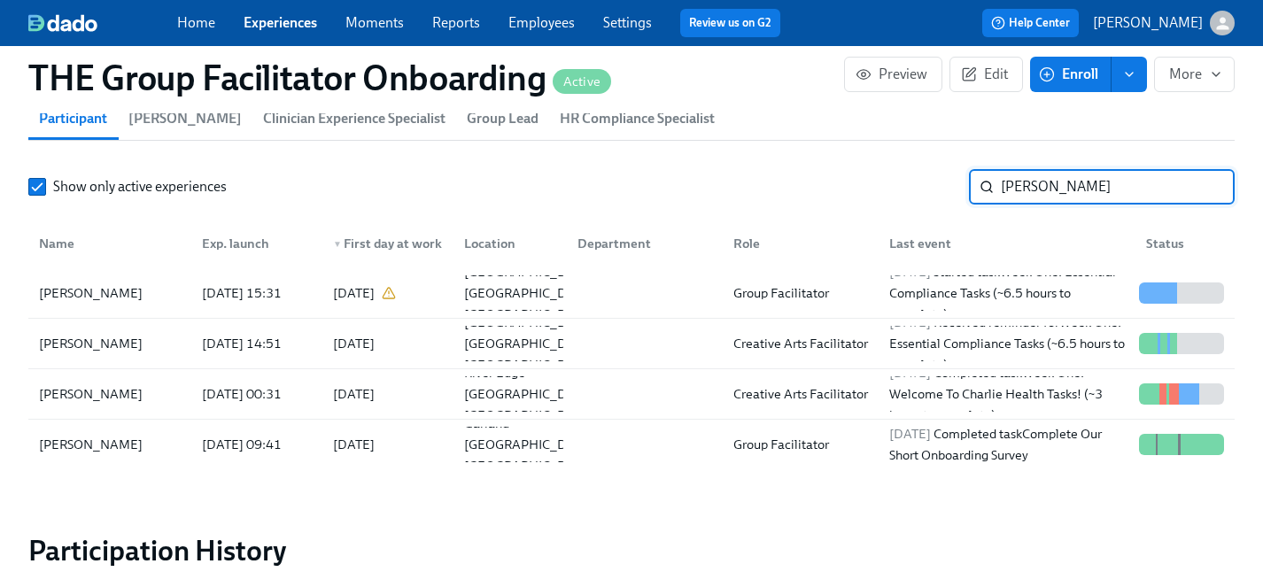
drag, startPoint x: 1070, startPoint y: 196, endPoint x: 972, endPoint y: 194, distance: 98.3
click at [972, 194] on div "jessica ​" at bounding box center [1102, 186] width 266 height 35
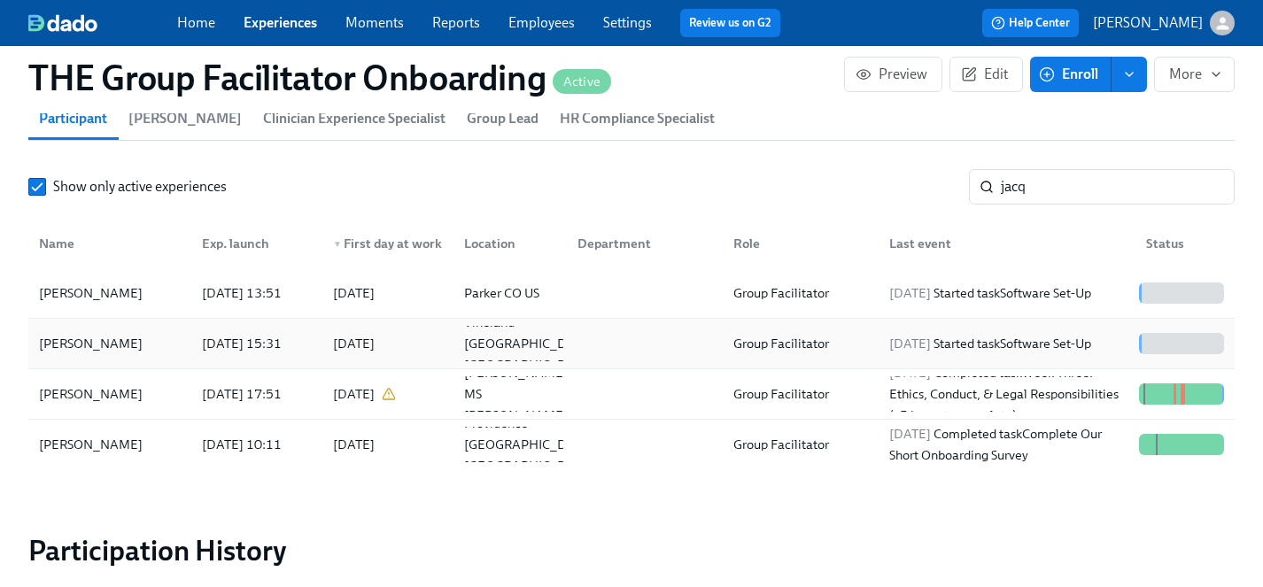
click at [123, 340] on div "Jacqueline Garth" at bounding box center [91, 343] width 118 height 21
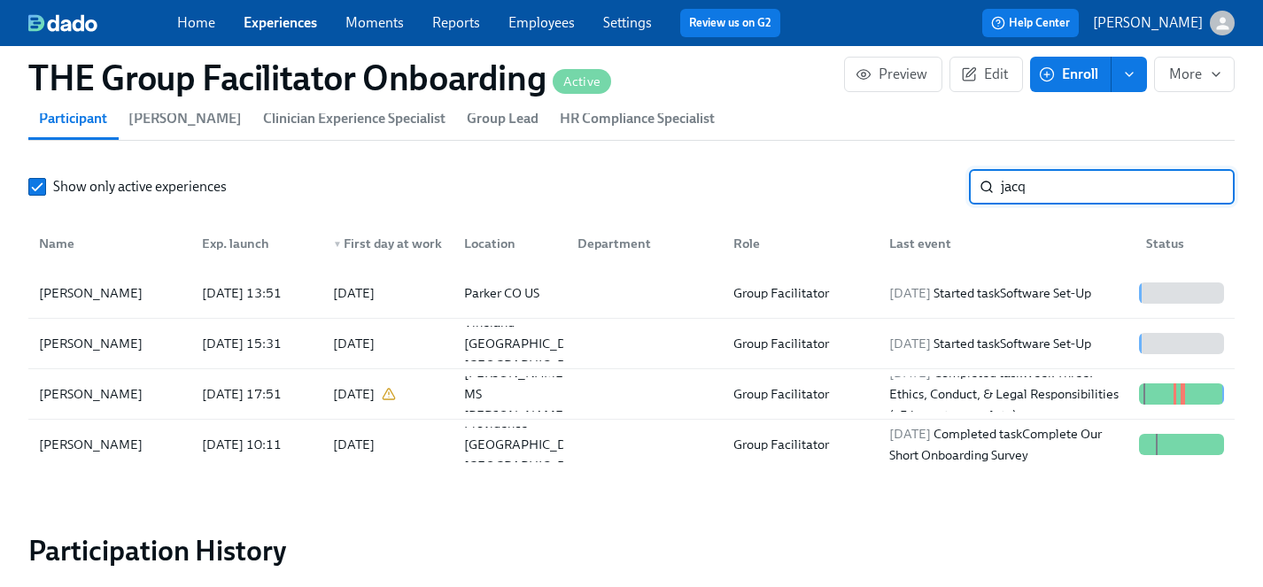
drag, startPoint x: 1054, startPoint y: 188, endPoint x: 934, endPoint y: 188, distance: 120.4
click at [934, 188] on div "Show only active experiences jacq ​" at bounding box center [631, 186] width 1206 height 35
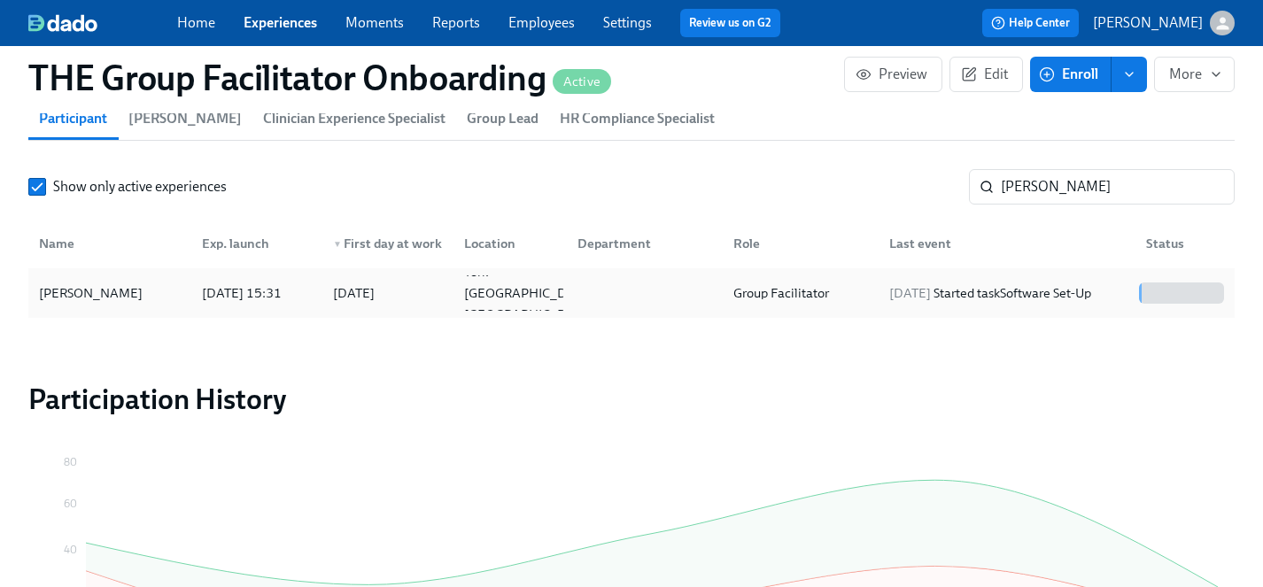
click at [75, 289] on div "Lindsey Brown" at bounding box center [91, 292] width 118 height 21
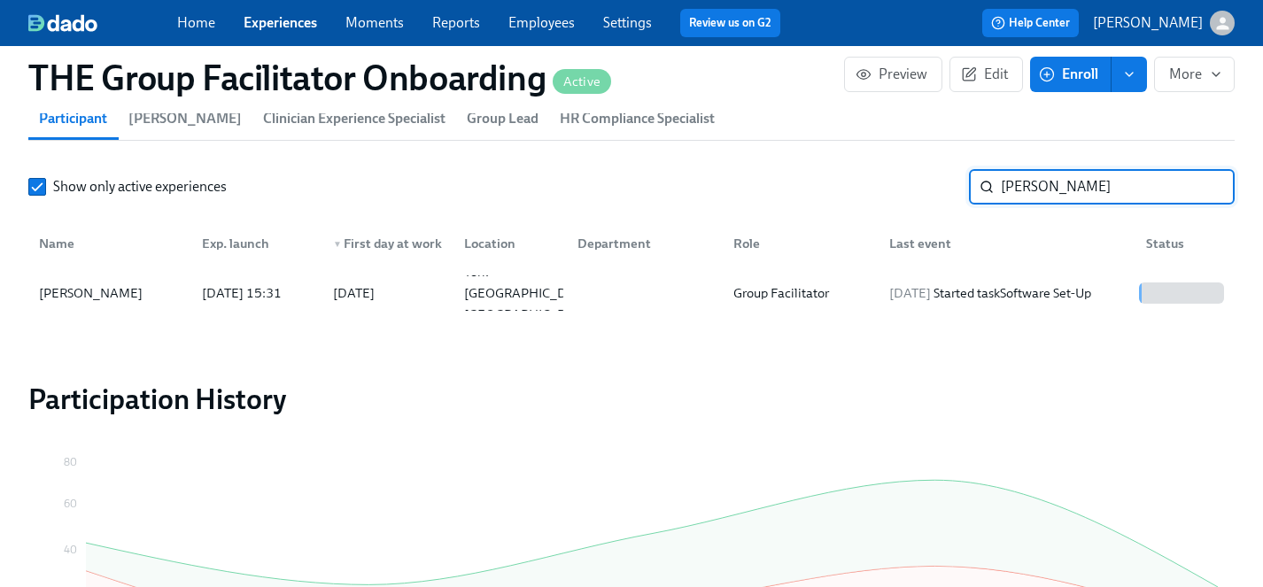
drag, startPoint x: 1088, startPoint y: 189, endPoint x: 864, endPoint y: 182, distance: 224.1
click at [864, 182] on div "Show only active experiences lindsey b ​" at bounding box center [631, 186] width 1206 height 35
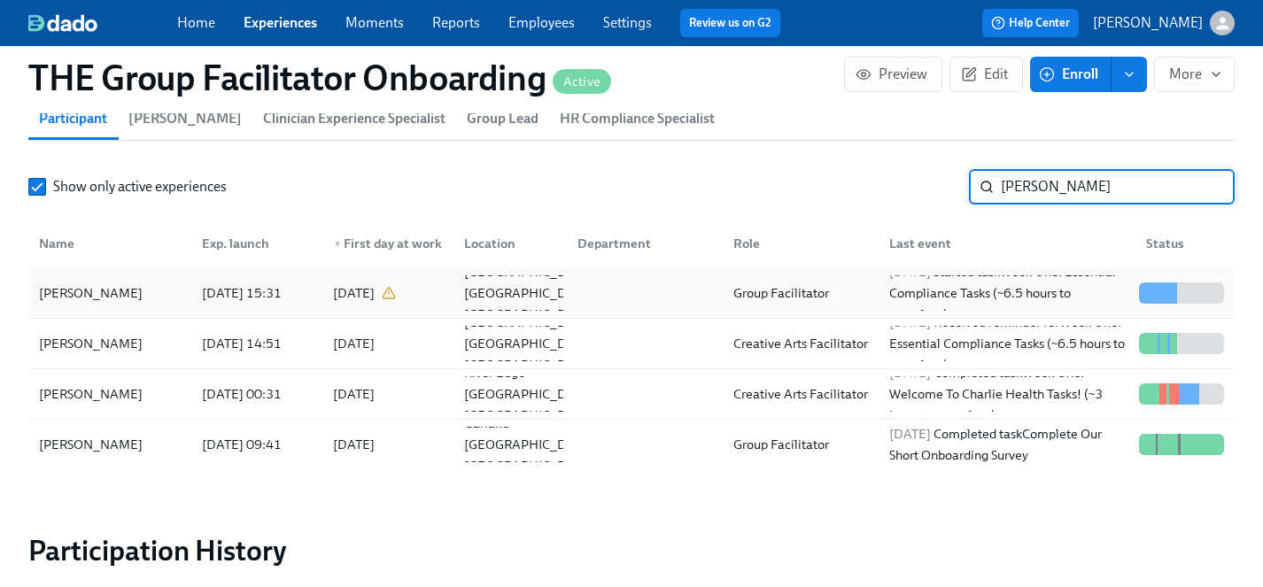
type input "jessica"
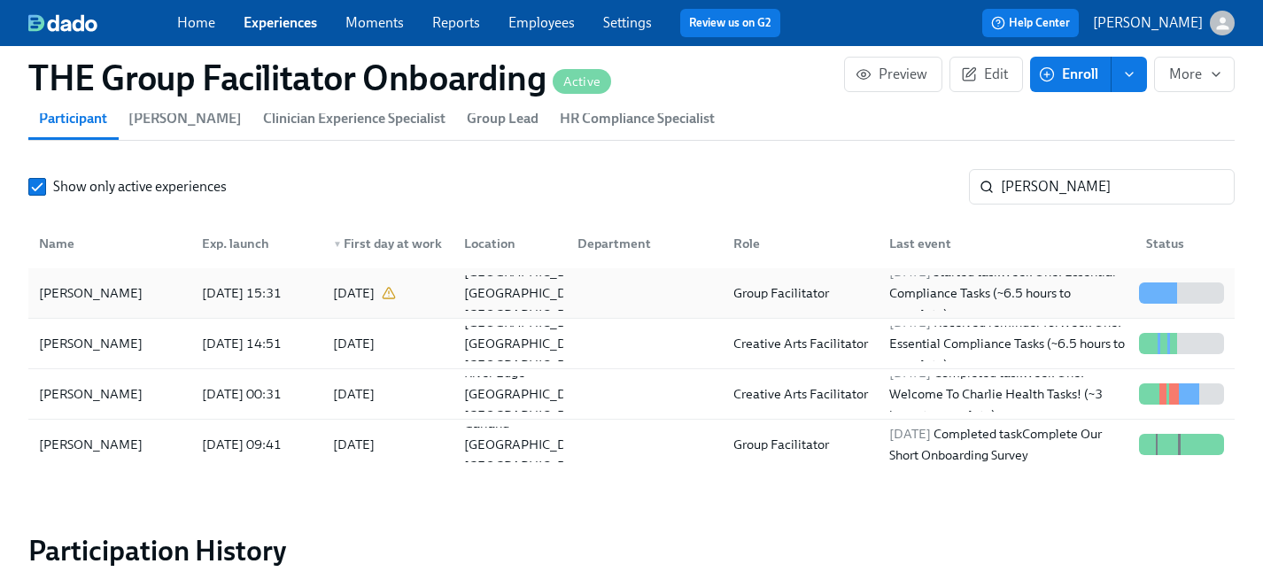
click at [84, 287] on div "Jessica Wise" at bounding box center [91, 292] width 118 height 21
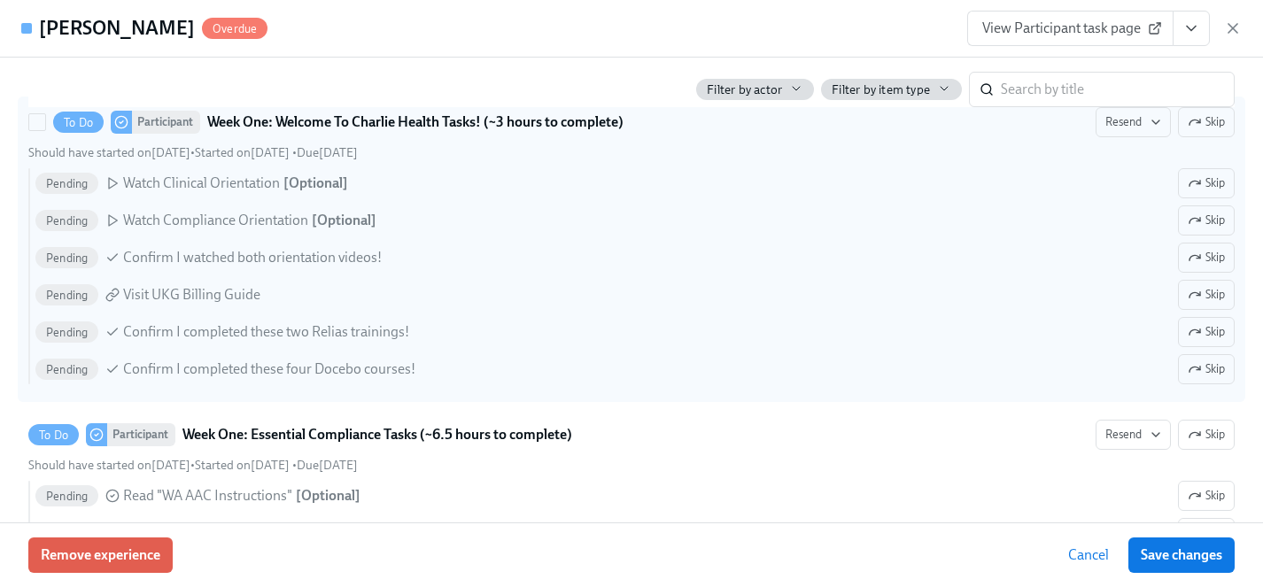
scroll to position [805, 0]
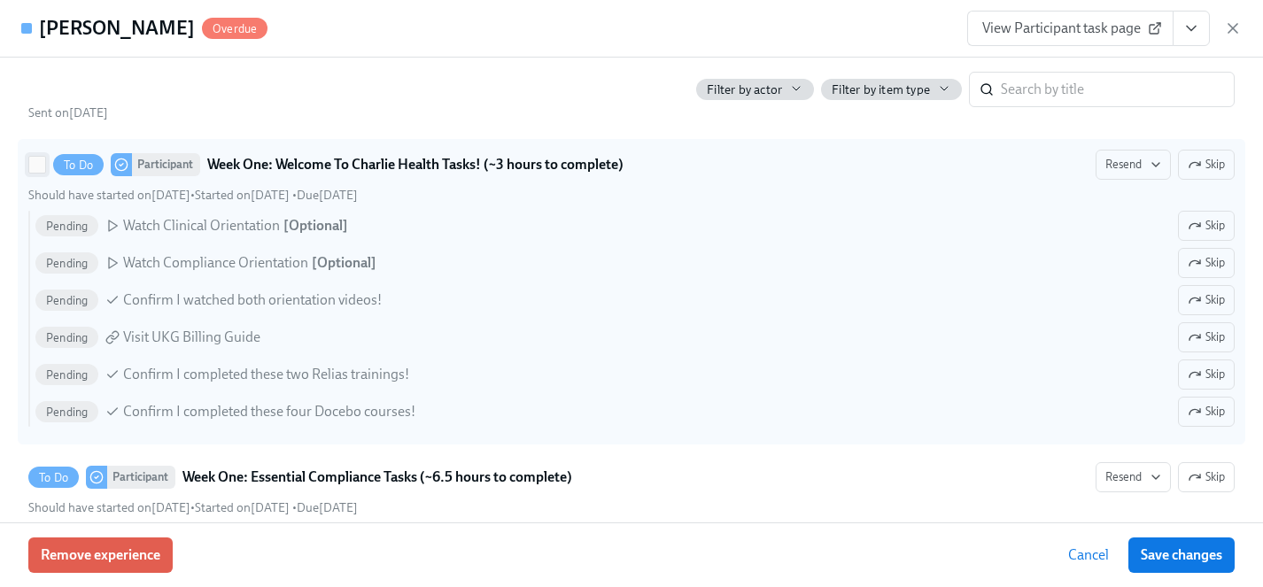
click at [41, 164] on input "To Do Participant Week One: Welcome To Charlie Health Tasks! (~3 hours to compl…" at bounding box center [37, 165] width 16 height 16
checkbox input "true"
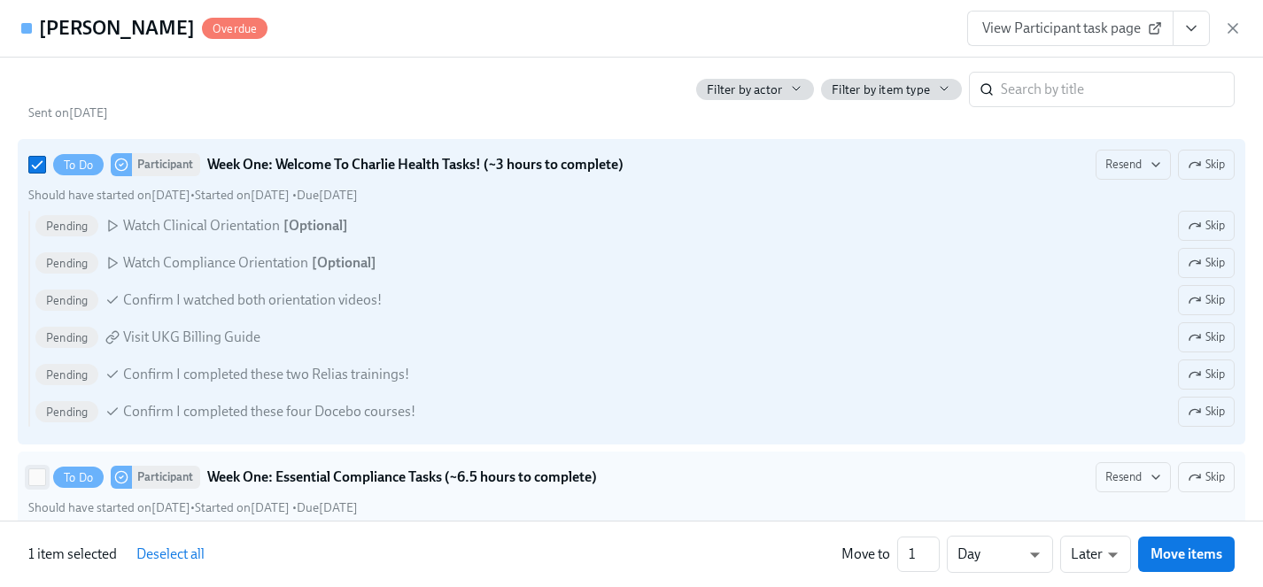
click at [32, 475] on input "To Do Participant Week One: Essential Compliance Tasks (~6.5 hours to complete)…" at bounding box center [37, 477] width 16 height 16
checkbox input "true"
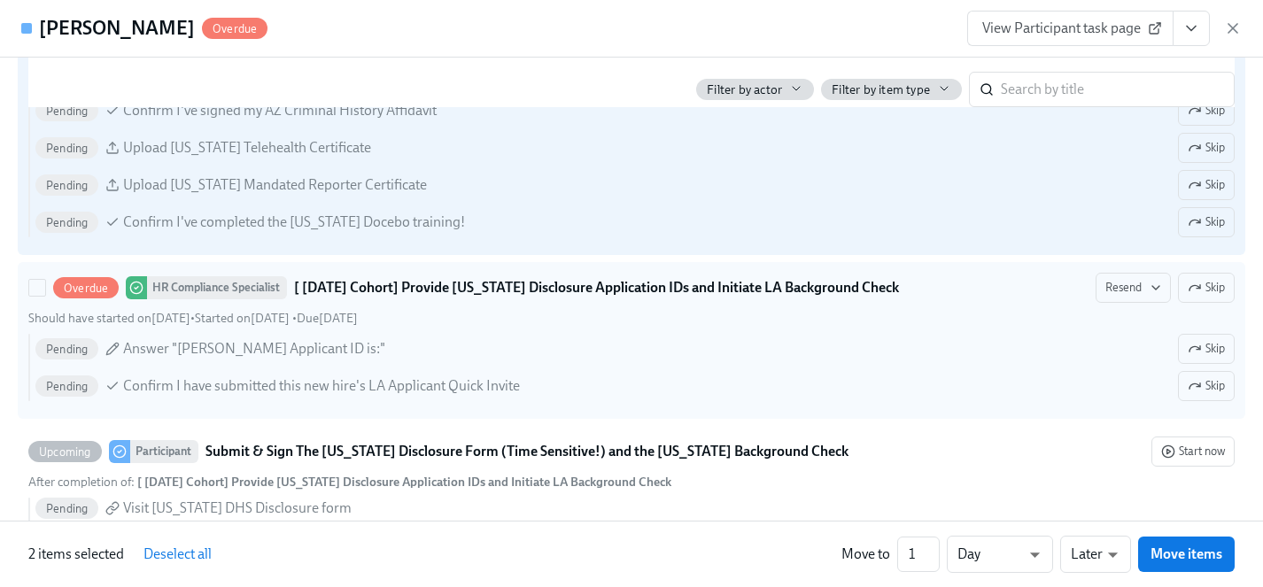
scroll to position [1435, 0]
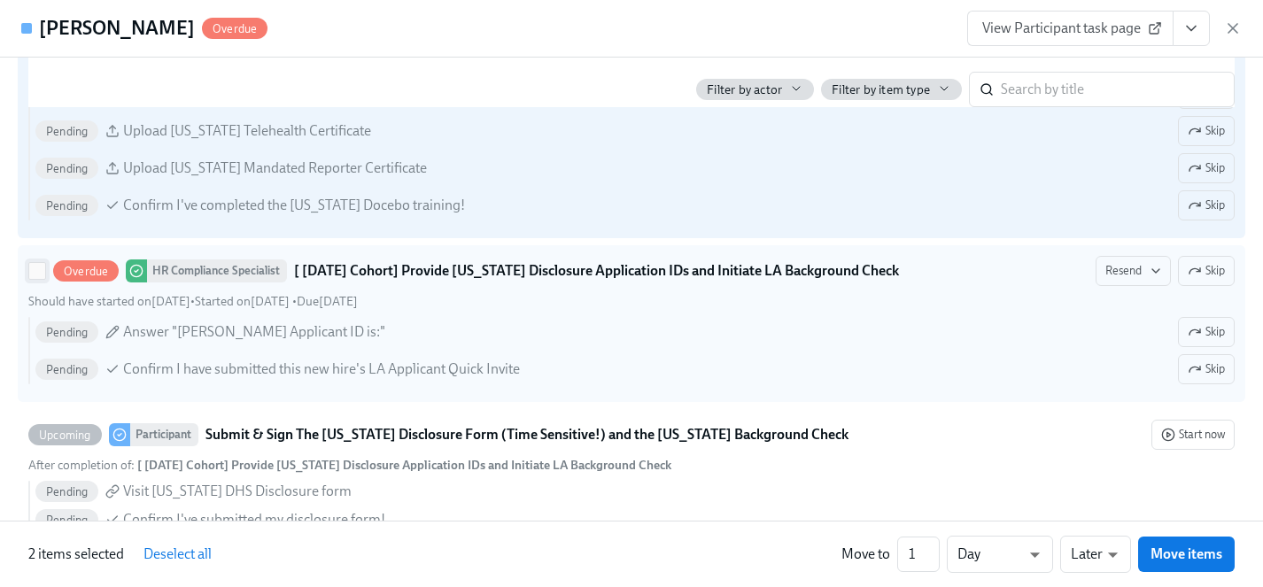
click at [37, 274] on input "Overdue HR Compliance Specialist [ Sep 15th Cohort] Provide Utah Disclosure App…" at bounding box center [37, 271] width 16 height 16
checkbox input "true"
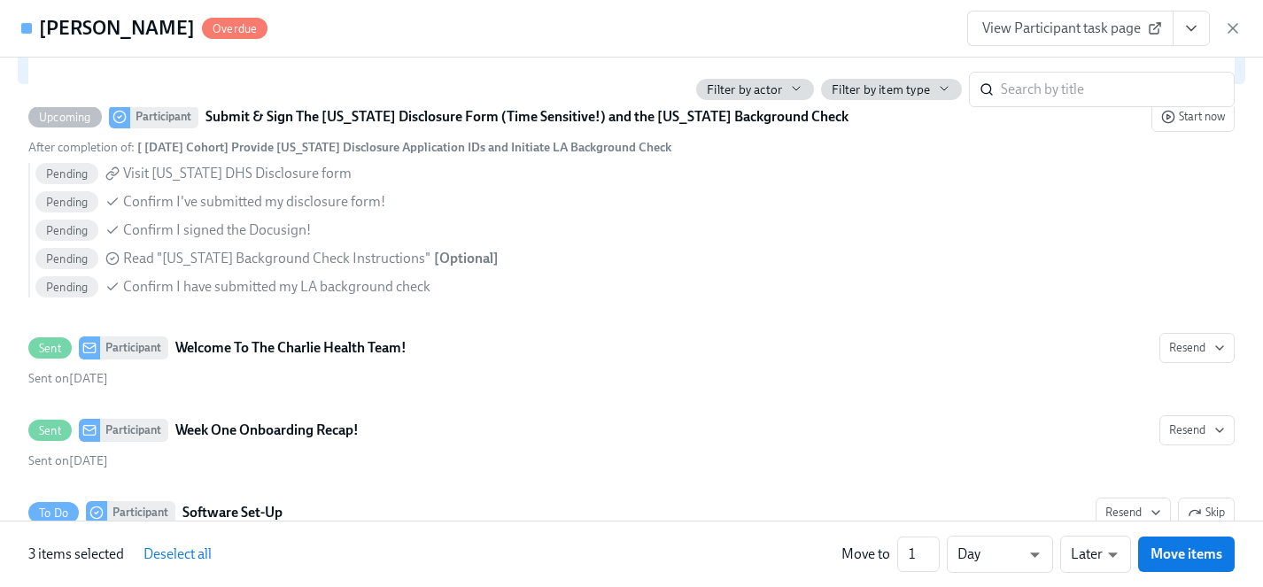
scroll to position [1766, 0]
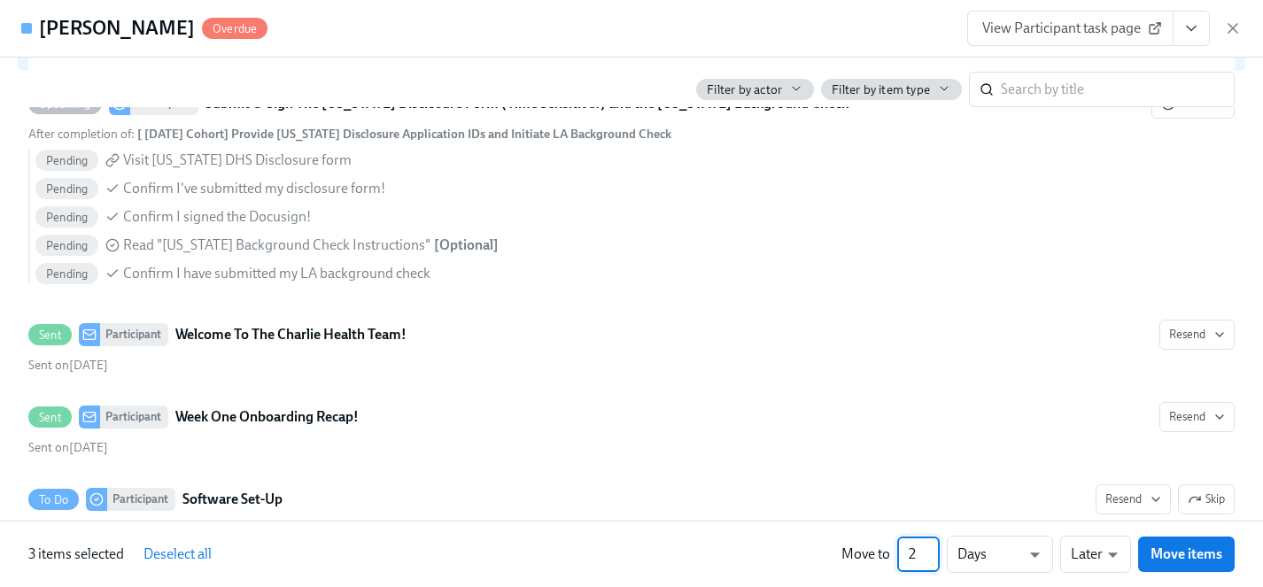
click at [934, 547] on input "2" at bounding box center [918, 554] width 42 height 35
click at [934, 547] on input "3" at bounding box center [918, 554] width 42 height 35
type input "4"
click at [934, 547] on input "4" at bounding box center [918, 554] width 42 height 35
click at [1186, 552] on span "Move items" at bounding box center [1186, 554] width 72 height 18
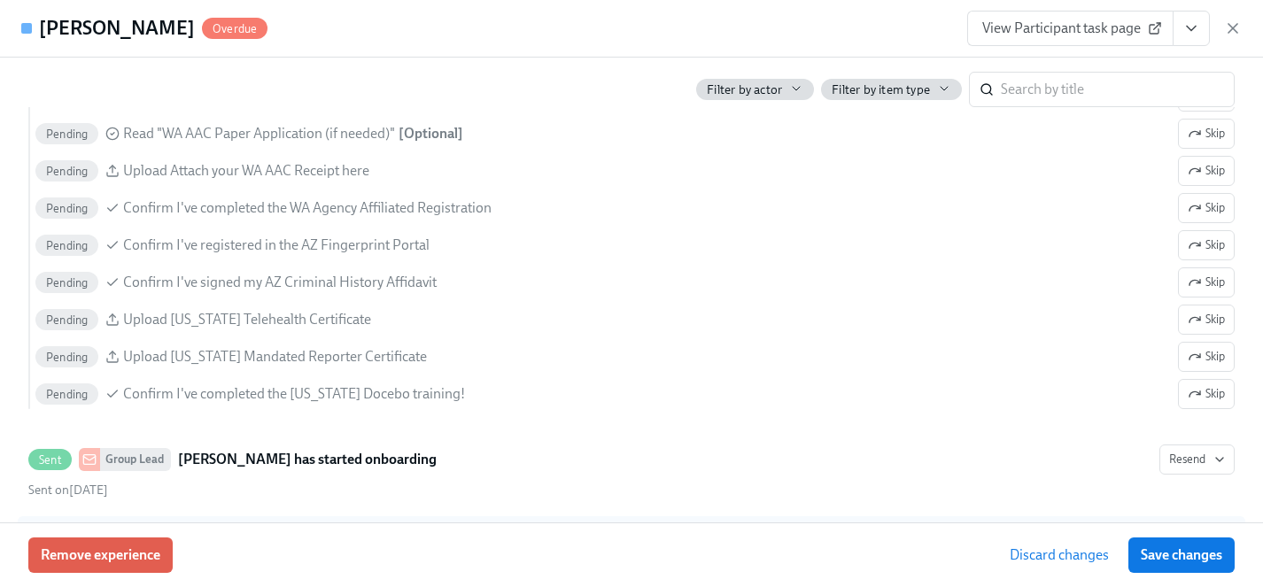
scroll to position [1574, 0]
click at [1201, 552] on span "Save changes" at bounding box center [1180, 555] width 81 height 18
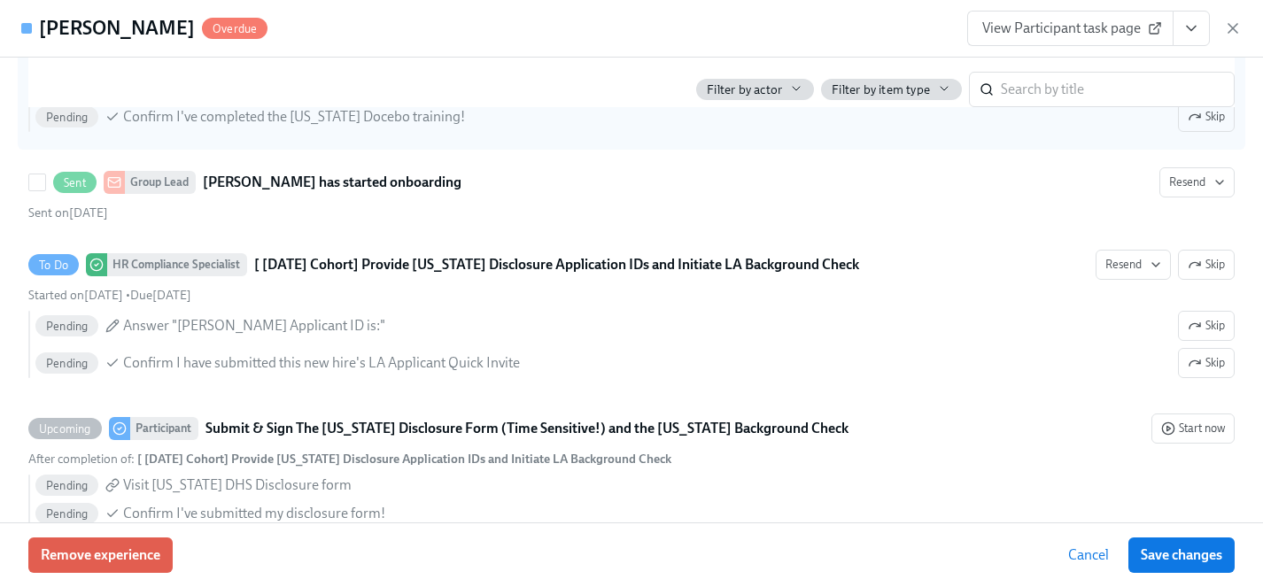
scroll to position [1857, 0]
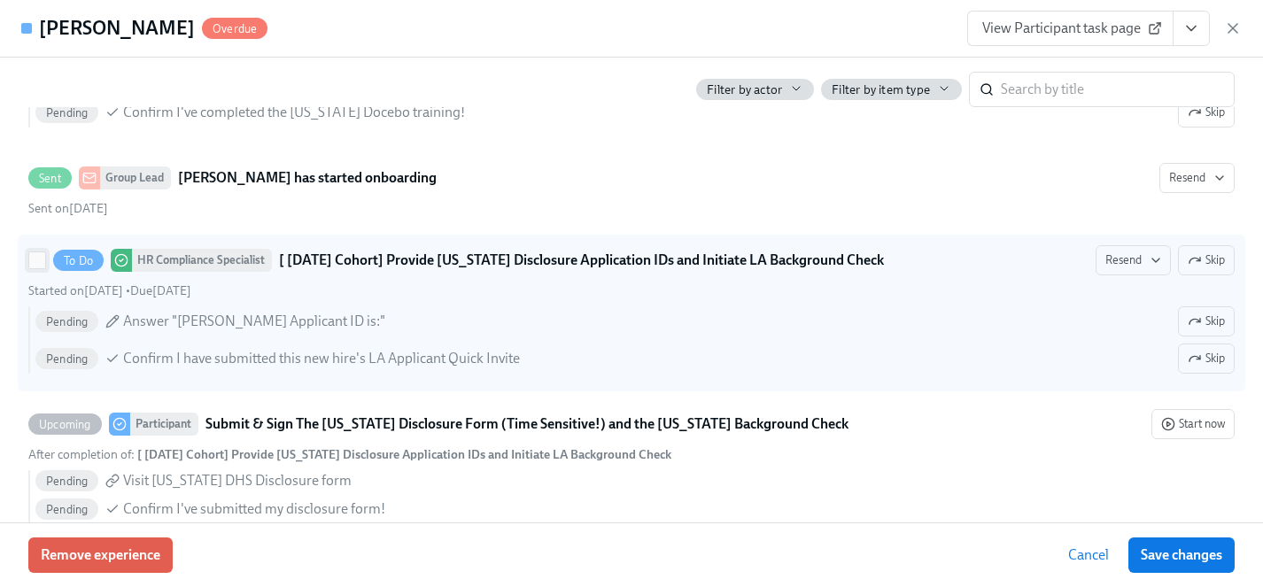
click at [40, 258] on input "To Do HR Compliance Specialist [ Sep 15th Cohort] Provide Utah Disclosure Appli…" at bounding box center [37, 260] width 16 height 16
checkbox input "true"
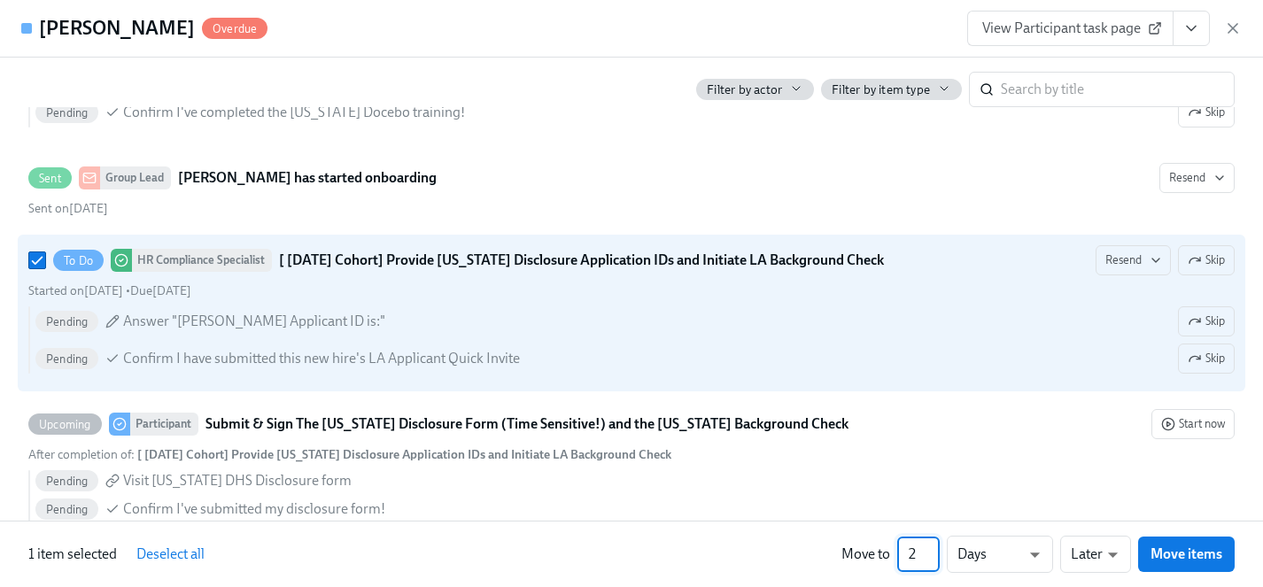
click at [925, 548] on input "2" at bounding box center [918, 554] width 42 height 35
type input "3"
click at [930, 546] on input "3" at bounding box center [918, 554] width 42 height 35
click at [1178, 555] on span "Move items" at bounding box center [1186, 554] width 72 height 18
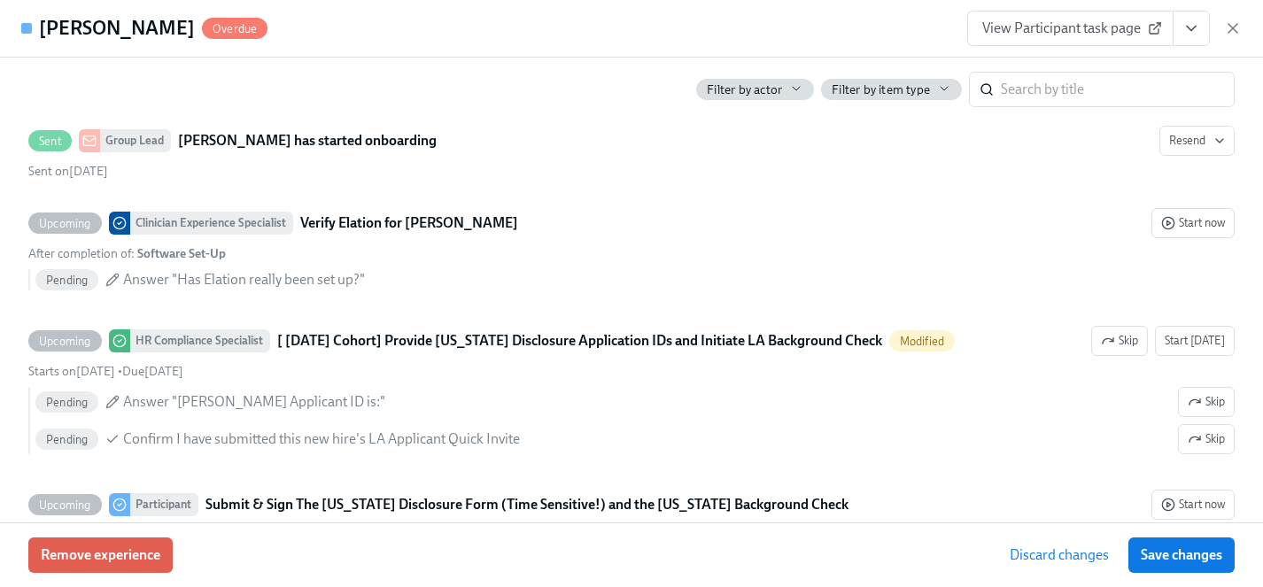
scroll to position [1819, 0]
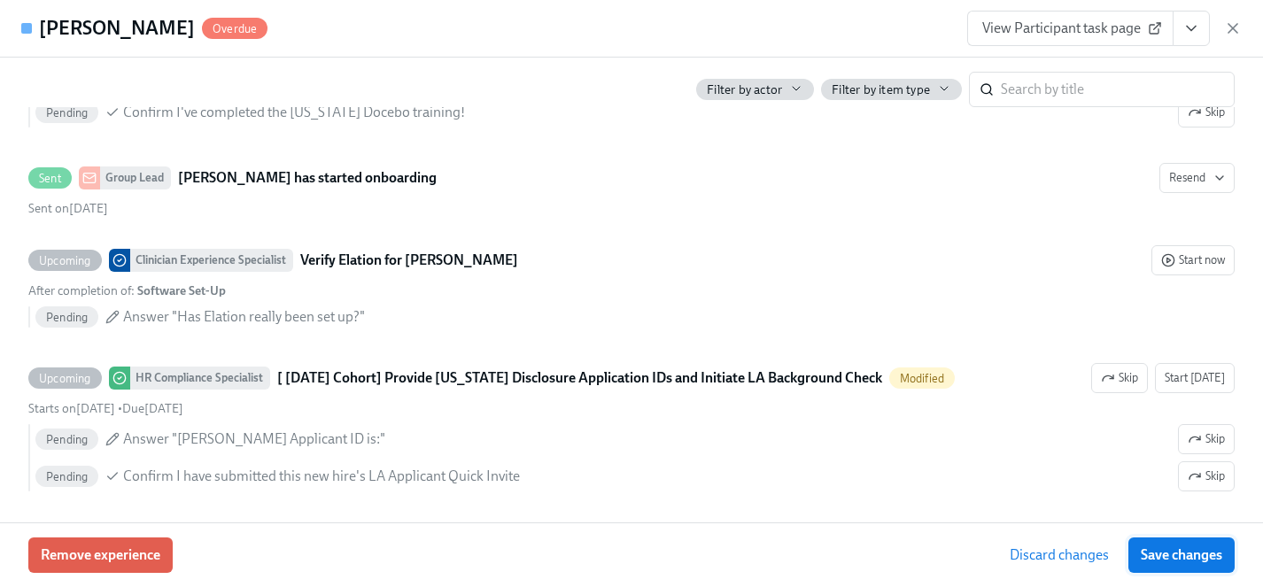
click at [1163, 561] on span "Save changes" at bounding box center [1180, 555] width 81 height 18
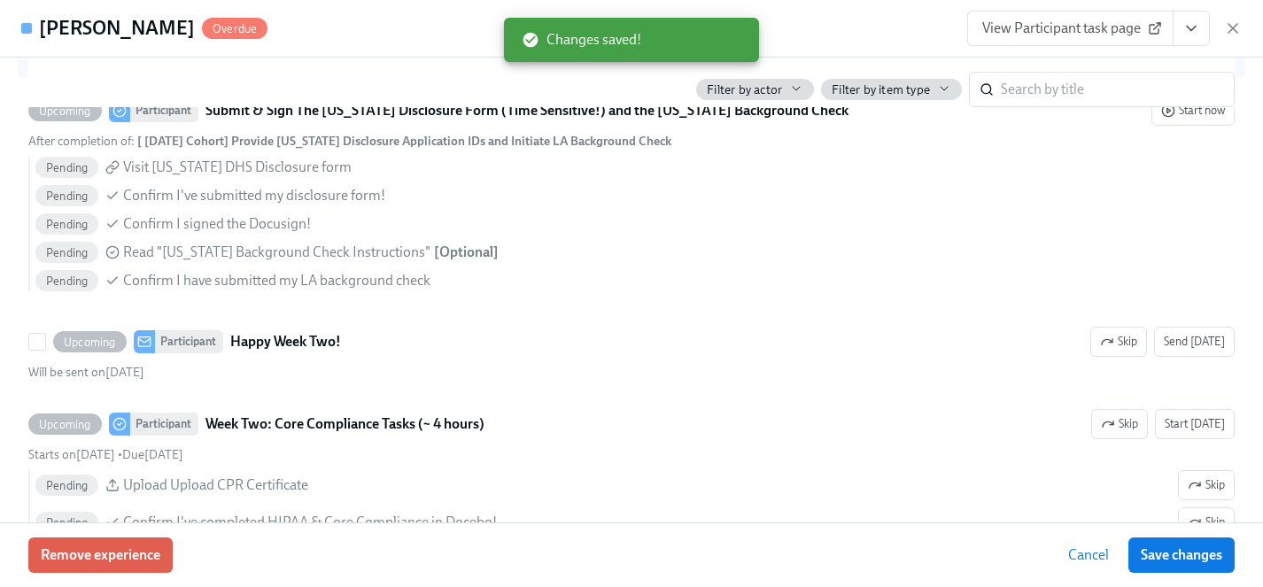
scroll to position [2251, 0]
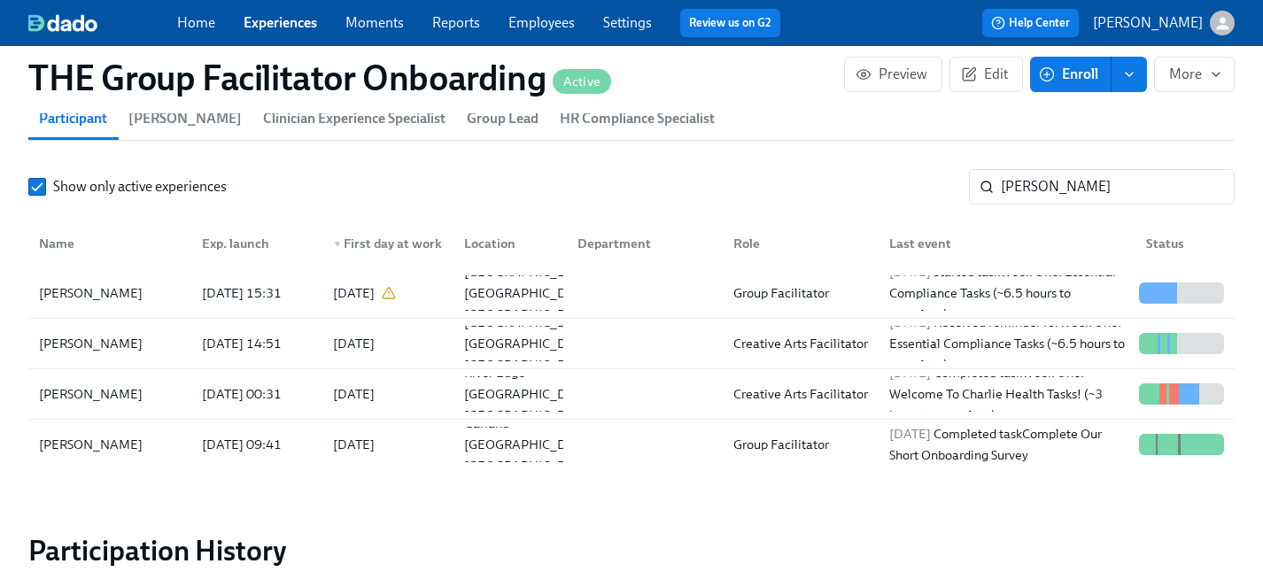
click at [283, 24] on link "Experiences" at bounding box center [279, 22] width 73 height 17
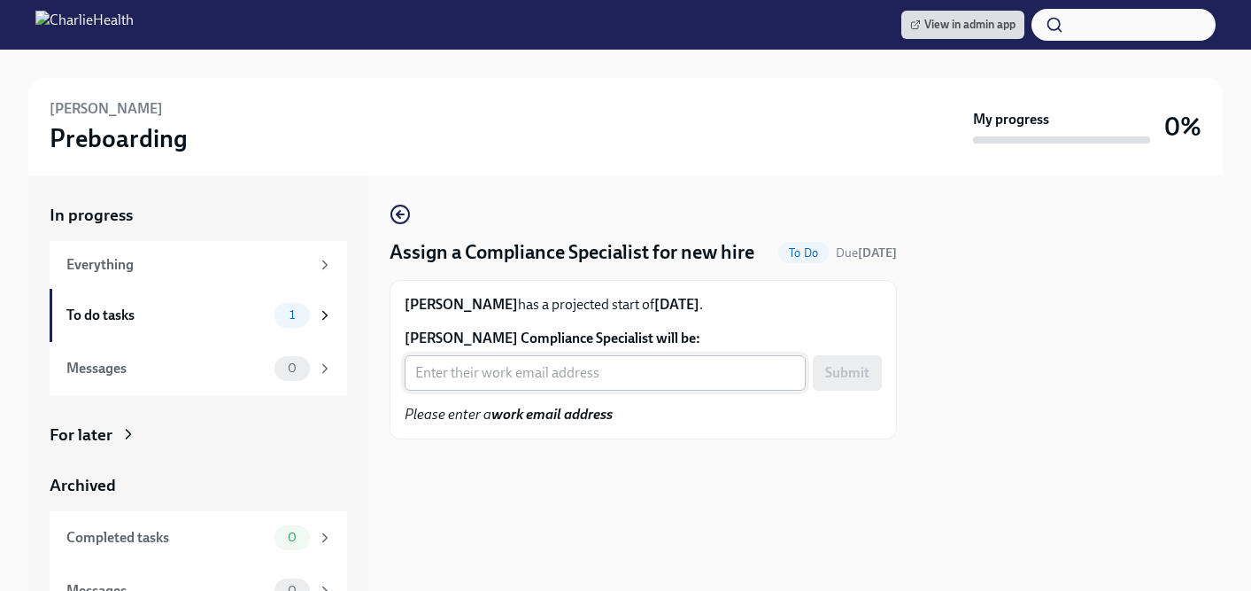
click at [517, 390] on input "Taylor Efurd's Compliance Specialist will be:" at bounding box center [605, 372] width 401 height 35
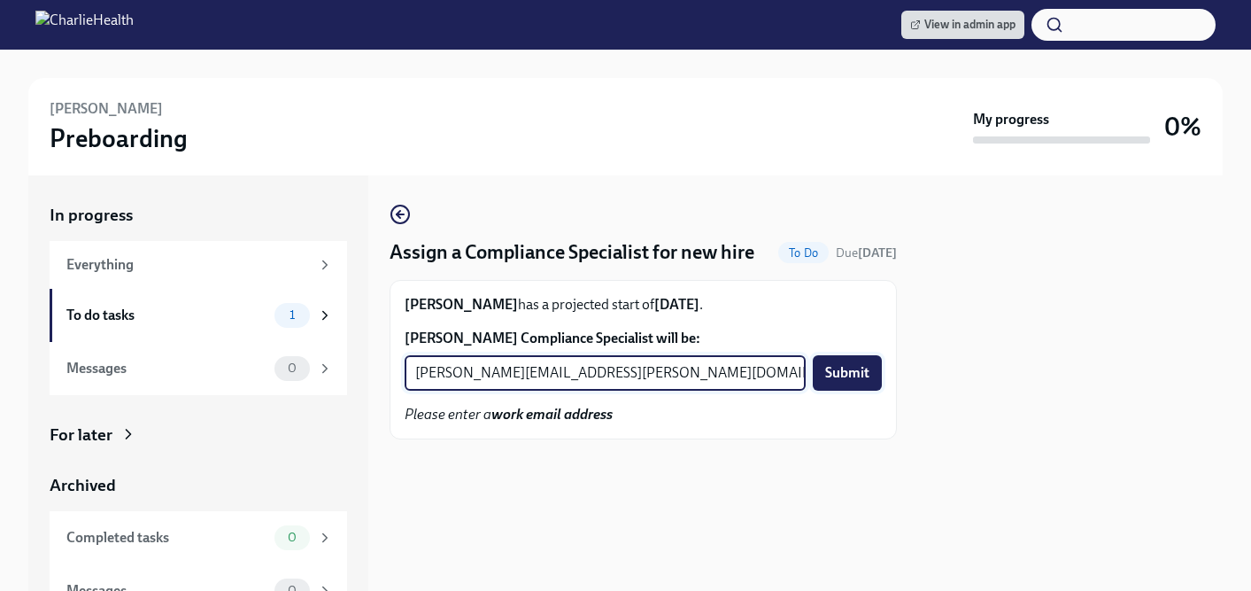
type input "briana.holloway@charliehealth.com"
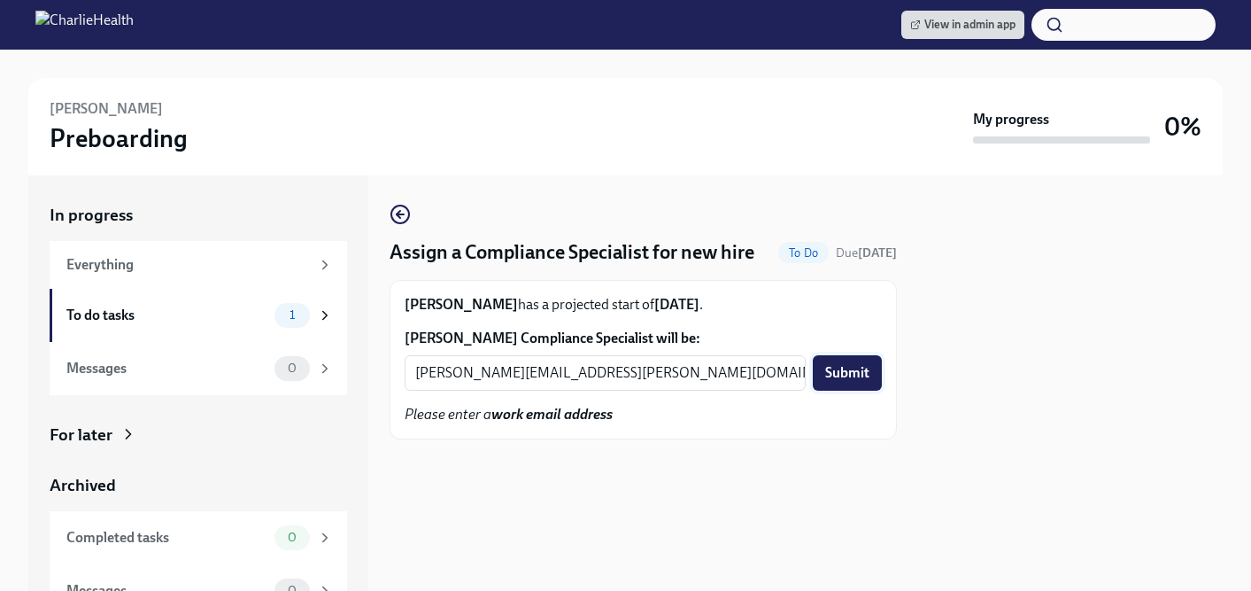
click at [866, 382] on span "Submit" at bounding box center [847, 373] width 44 height 18
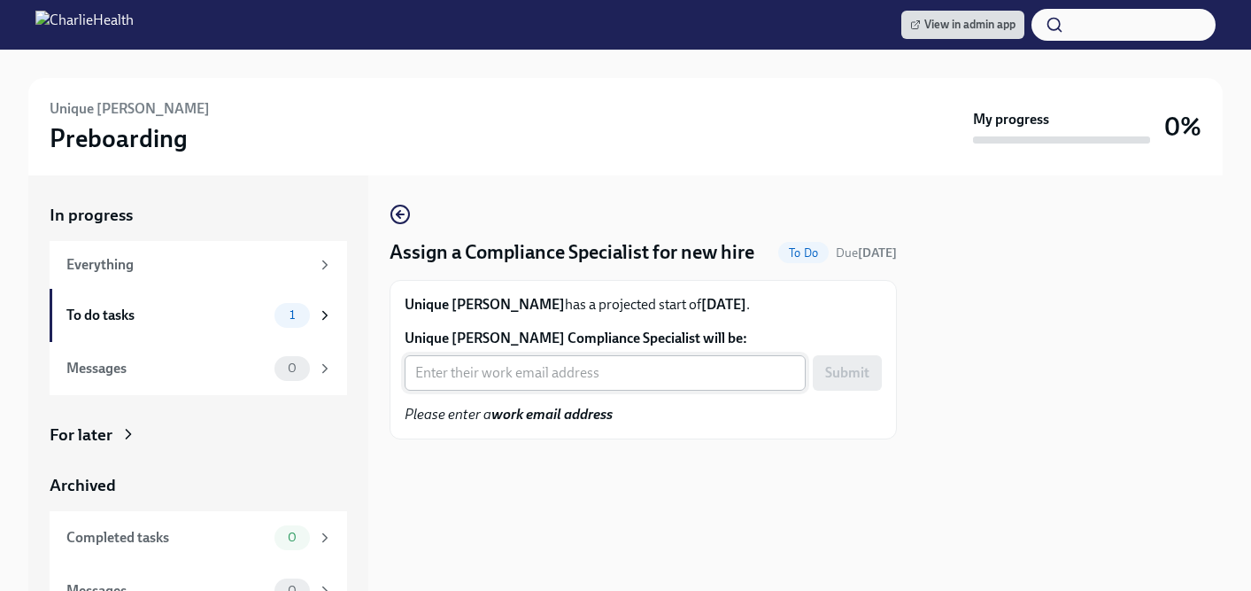
click at [507, 390] on input "Unique [PERSON_NAME] Compliance Specialist will be:" at bounding box center [605, 372] width 401 height 35
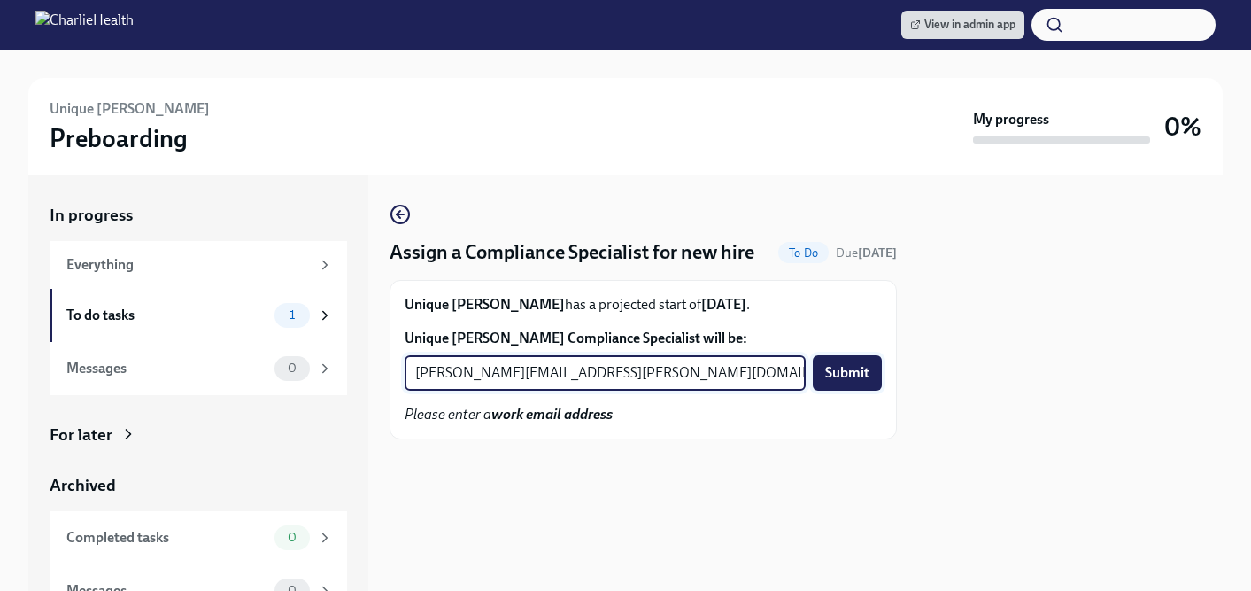
type input "[PERSON_NAME][EMAIL_ADDRESS][PERSON_NAME][DOMAIN_NAME]"
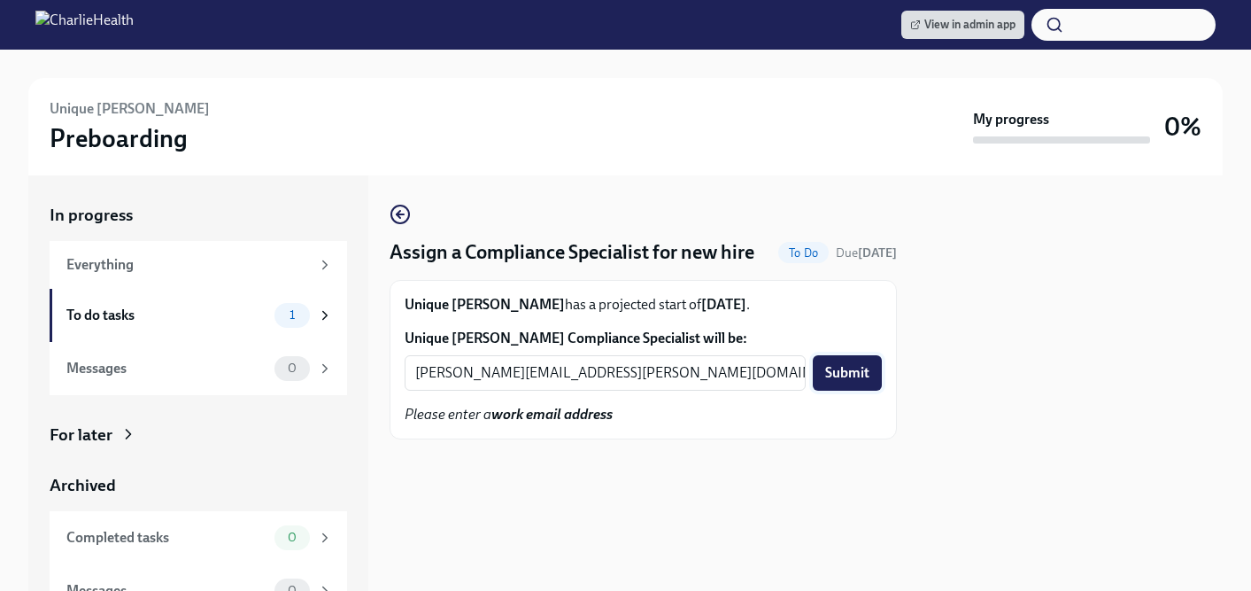
click at [839, 382] on span "Submit" at bounding box center [847, 373] width 44 height 18
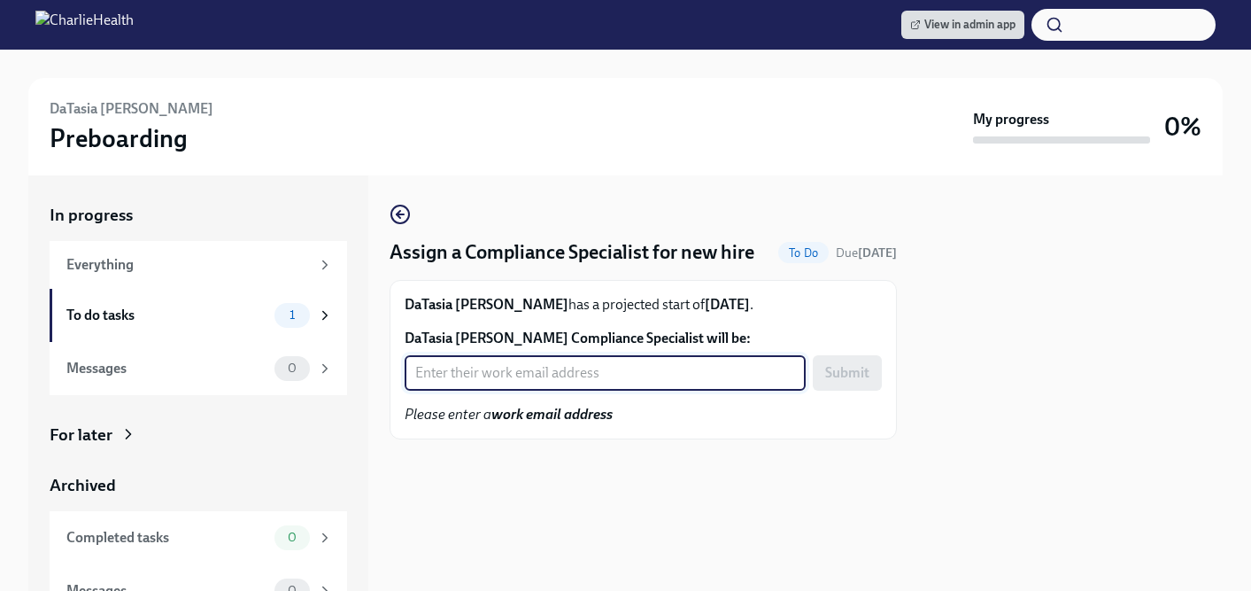
click at [501, 390] on input "DaTasia [PERSON_NAME] Compliance Specialist will be:" at bounding box center [605, 372] width 401 height 35
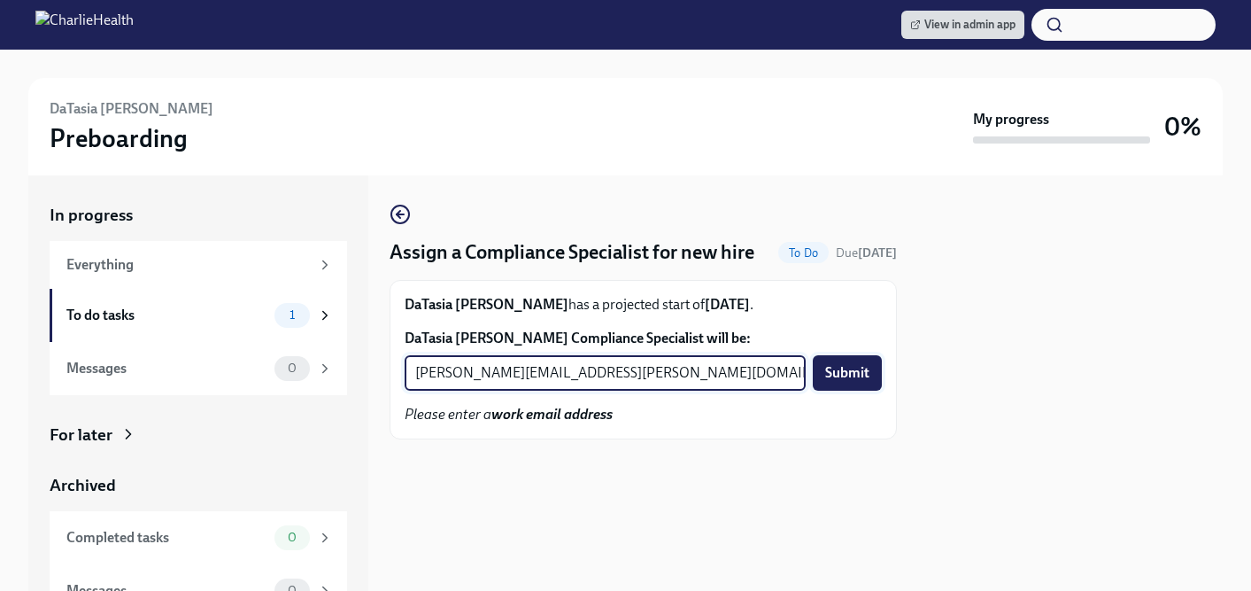
type input "[PERSON_NAME][EMAIL_ADDRESS][PERSON_NAME][DOMAIN_NAME]"
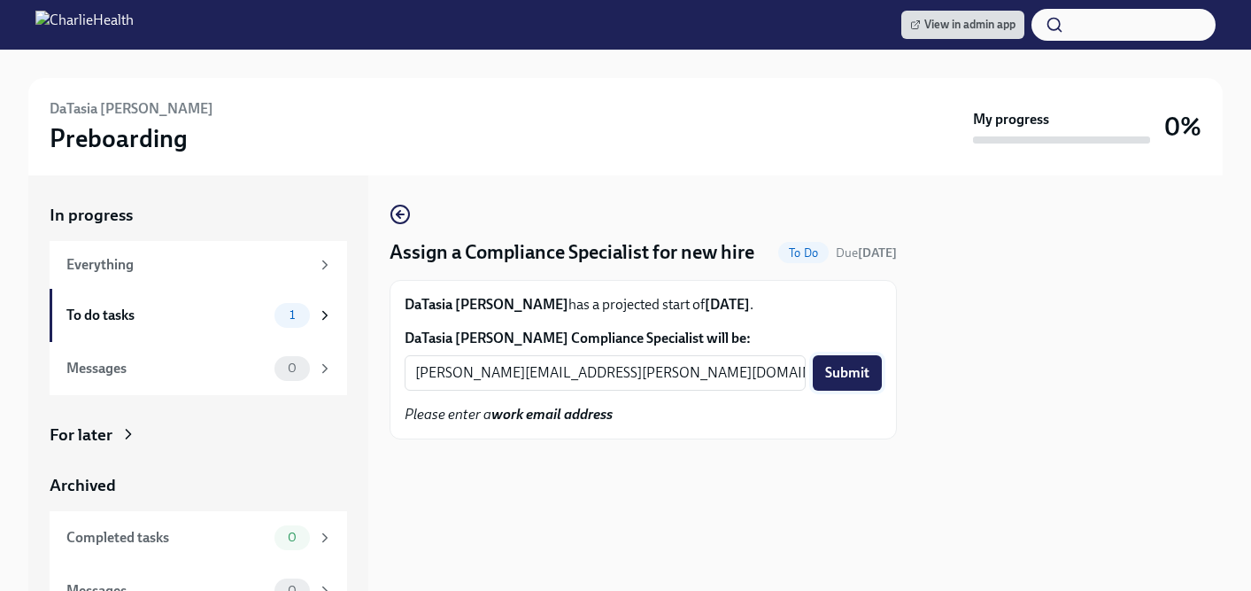
click at [861, 382] on span "Submit" at bounding box center [847, 373] width 44 height 18
